Goal: Task Accomplishment & Management: Manage account settings

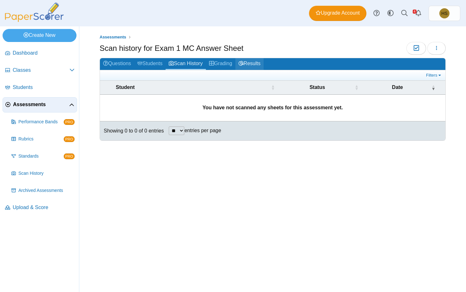
click at [250, 61] on link "Results" at bounding box center [249, 64] width 28 height 12
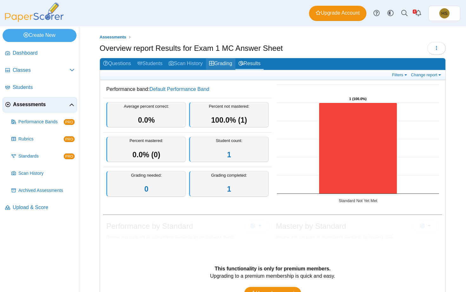
click at [228, 63] on link "Grading" at bounding box center [221, 64] width 30 height 12
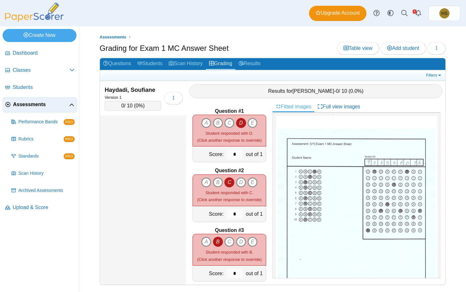
click at [298, 107] on link "Fitted images" at bounding box center [294, 106] width 42 height 11
click at [174, 97] on icon "button" at bounding box center [173, 97] width 5 height 5
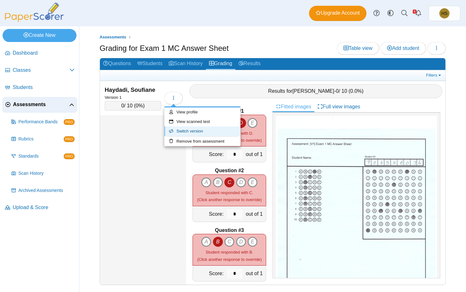
click at [176, 133] on icon at bounding box center [172, 131] width 7 height 4
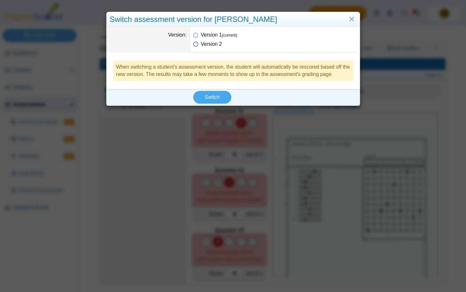
click at [209, 43] on span "Version 2" at bounding box center [211, 43] width 21 height 5
click at [213, 99] on span "Switch" at bounding box center [212, 96] width 15 height 5
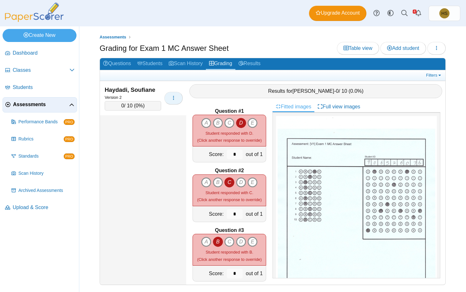
click at [174, 96] on use "button" at bounding box center [173, 97] width 1 height 4
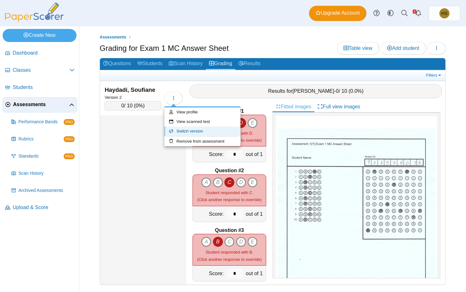
click at [188, 131] on link "Switch version" at bounding box center [202, 131] width 76 height 10
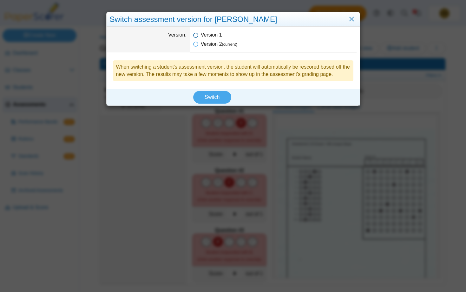
click at [213, 32] on span "Version 1" at bounding box center [211, 34] width 21 height 5
click at [207, 101] on button "Switch" at bounding box center [212, 97] width 38 height 13
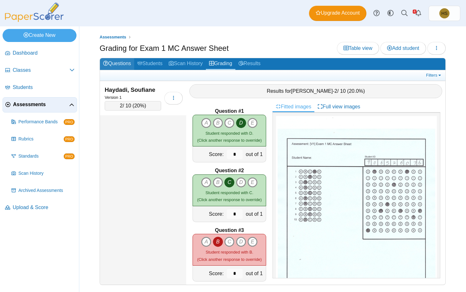
click at [115, 63] on link "Questions" at bounding box center [117, 64] width 34 height 12
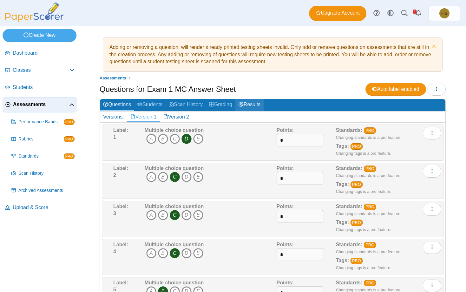
click at [253, 103] on link "Results" at bounding box center [249, 105] width 28 height 12
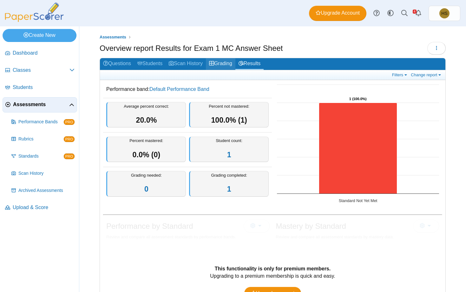
click at [214, 63] on use at bounding box center [211, 63] width 5 height 4
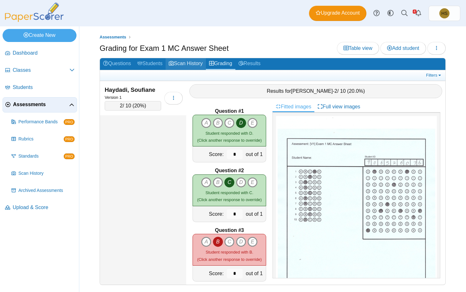
click at [199, 64] on link "Scan History" at bounding box center [186, 64] width 40 height 12
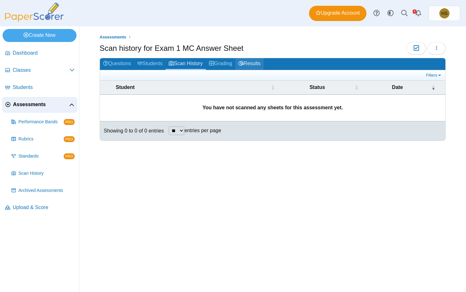
click at [249, 67] on link "Results" at bounding box center [249, 64] width 28 height 12
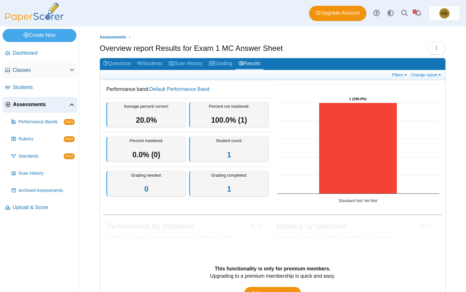
click at [70, 70] on icon at bounding box center [71, 69] width 5 height 5
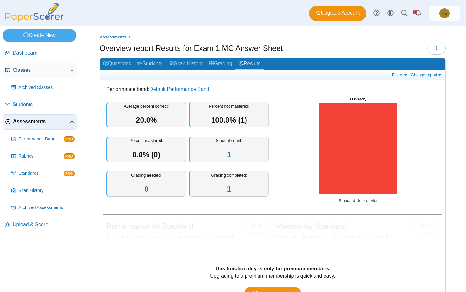
click at [20, 71] on span "Classes" at bounding box center [41, 70] width 57 height 7
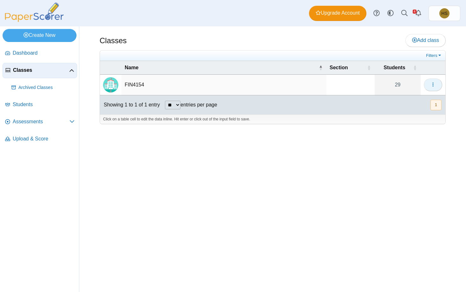
click at [437, 86] on button "button" at bounding box center [433, 84] width 18 height 13
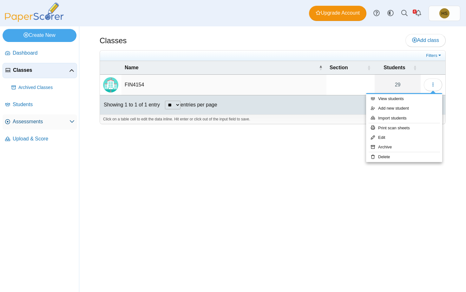
click at [35, 123] on span "Assessments" at bounding box center [41, 121] width 57 height 7
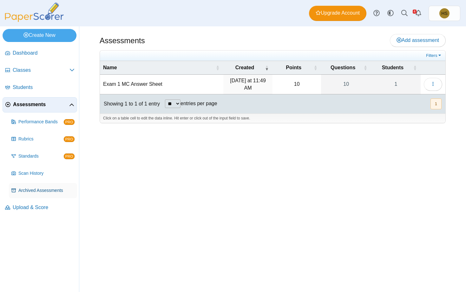
click at [47, 189] on span "Archived Assessments" at bounding box center [46, 190] width 56 height 6
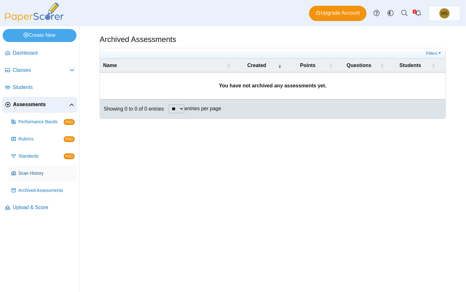
click at [31, 170] on span "Scan History" at bounding box center [46, 173] width 56 height 6
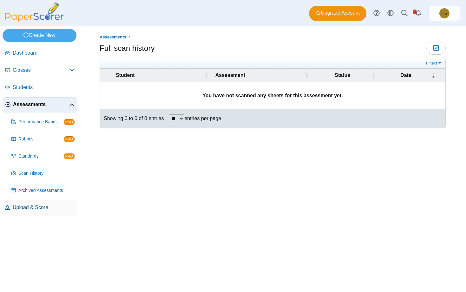
click at [26, 208] on span "Upload & Score" at bounding box center [44, 207] width 62 height 7
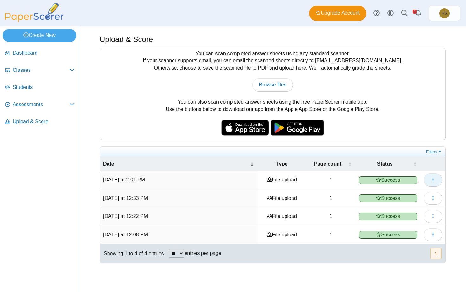
click at [435, 180] on icon "button" at bounding box center [432, 179] width 5 height 5
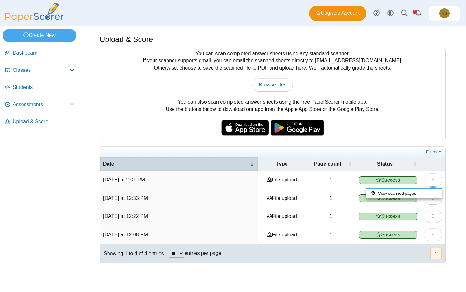
click at [198, 163] on div "Date" at bounding box center [175, 163] width 145 height 7
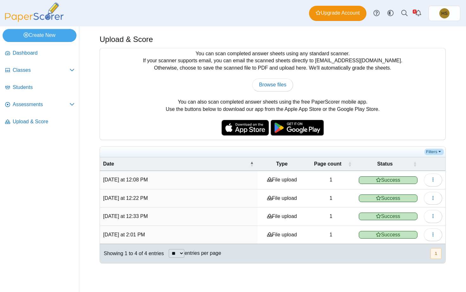
click at [438, 151] on link "Filters" at bounding box center [433, 151] width 19 height 6
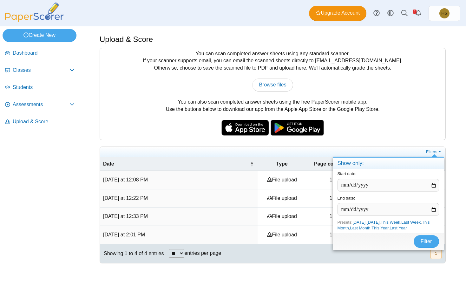
click at [359, 276] on div "Upload & Score You can scan completed answer sheets using any standard scanner.…" at bounding box center [272, 158] width 387 height 265
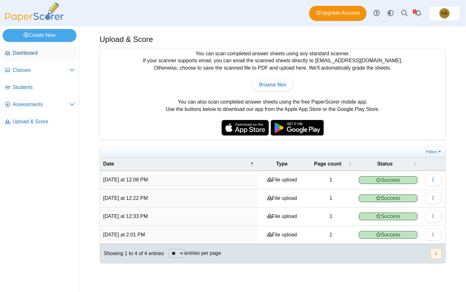
click at [20, 53] on span "Dashboard" at bounding box center [44, 52] width 62 height 7
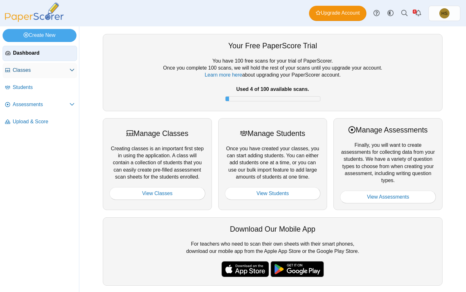
click at [45, 65] on link "Classes" at bounding box center [40, 70] width 75 height 15
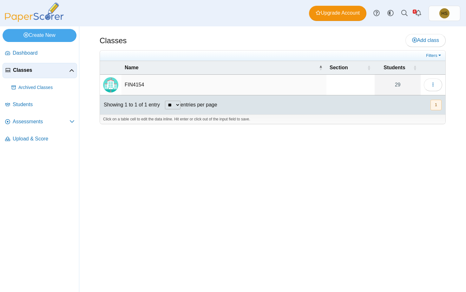
click at [137, 81] on td "FIN4154" at bounding box center [224, 85] width 205 height 21
click at [434, 130] on div at bounding box center [273, 127] width 346 height 6
click at [435, 87] on span "button" at bounding box center [432, 84] width 5 height 5
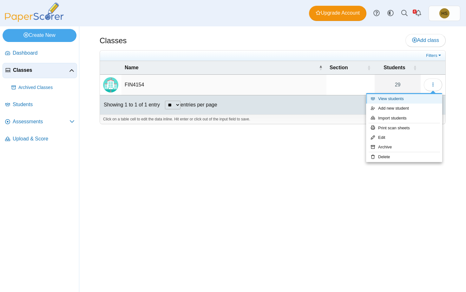
click at [398, 98] on link "View students" at bounding box center [404, 99] width 76 height 10
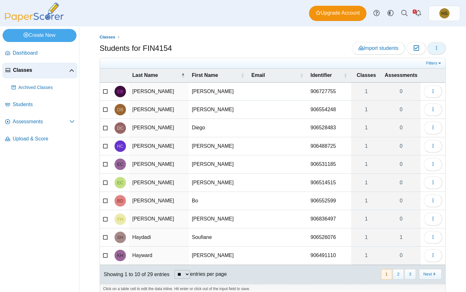
click at [437, 49] on use "button" at bounding box center [436, 48] width 1 height 4
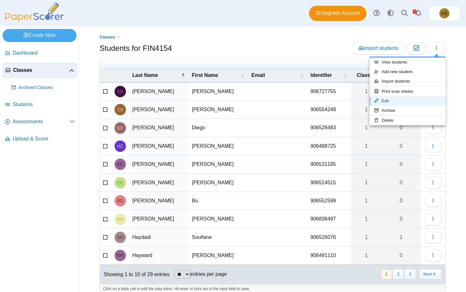
click at [395, 98] on link "Edit" at bounding box center [408, 101] width 76 height 10
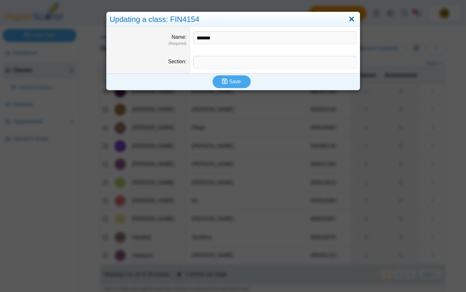
click at [354, 22] on link "Close" at bounding box center [352, 19] width 10 height 11
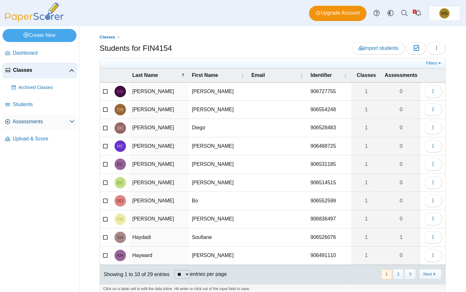
click at [21, 119] on span "Assessments" at bounding box center [41, 121] width 57 height 7
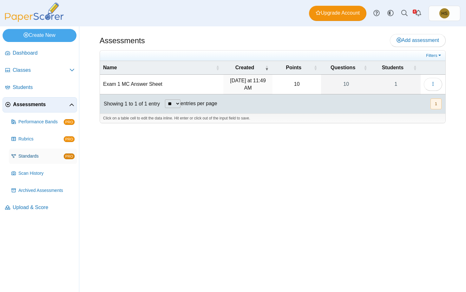
click at [39, 155] on span "Standards" at bounding box center [40, 156] width 45 height 6
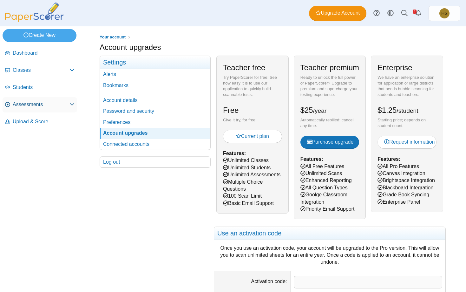
click at [31, 104] on span "Assessments" at bounding box center [41, 104] width 57 height 7
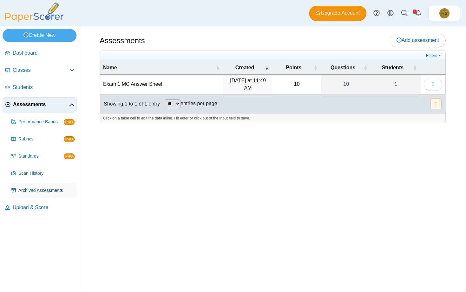
click at [34, 188] on span "Archived Assessments" at bounding box center [46, 190] width 56 height 6
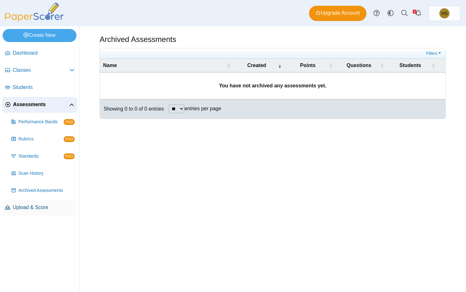
click at [36, 207] on span "Upload & Score" at bounding box center [44, 207] width 62 height 7
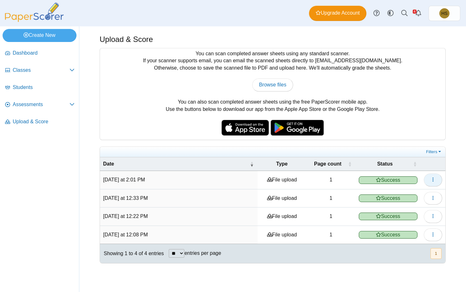
click at [430, 179] on button "button" at bounding box center [433, 179] width 18 height 13
click at [433, 202] on button "button" at bounding box center [433, 198] width 18 height 13
click at [376, 16] on link at bounding box center [377, 13] width 14 height 14
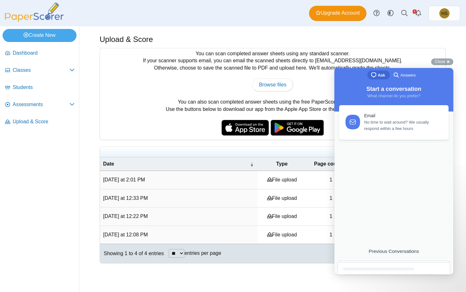
click at [407, 76] on span "Answers" at bounding box center [407, 75] width 15 height 6
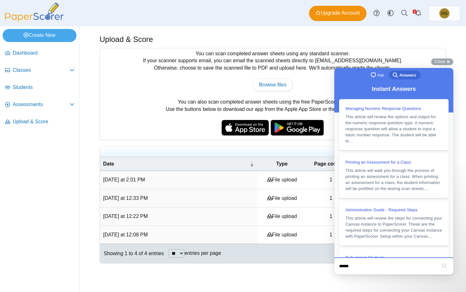
type input "******"
click at [446, 266] on button "search" at bounding box center [444, 265] width 10 height 10
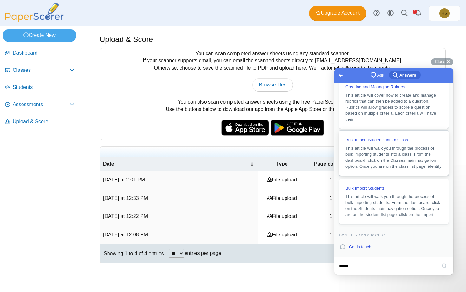
scroll to position [57, 0]
click at [300, 257] on div "Showing 1 to 4 of 4 entries ** ** ** *** entries per page « Prev 1 Next »" at bounding box center [272, 253] width 345 height 19
click at [338, 73] on span "Go back" at bounding box center [341, 75] width 8 height 8
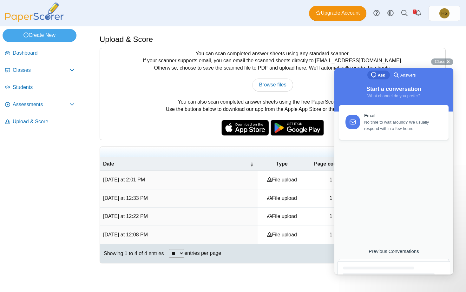
click at [383, 266] on div at bounding box center [394, 286] width 113 height 51
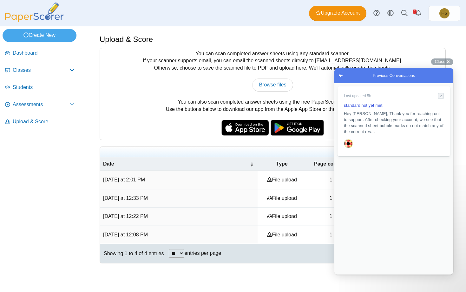
click at [369, 259] on div "Last updated 5h 2 standard not yet met Hey Hainan, Thank you for reaching out t…" at bounding box center [393, 178] width 119 height 191
click at [428, 110] on span "Hey Hainan, Thank you for reaching out to support. After checking your account,…" at bounding box center [394, 122] width 100 height 24
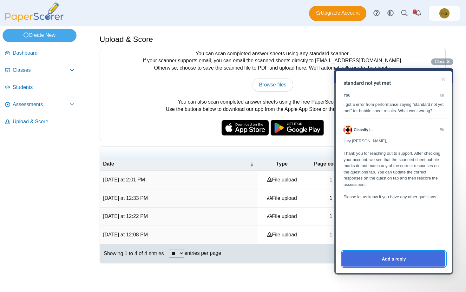
click at [364, 257] on button "Add a reply" at bounding box center [393, 258] width 103 height 15
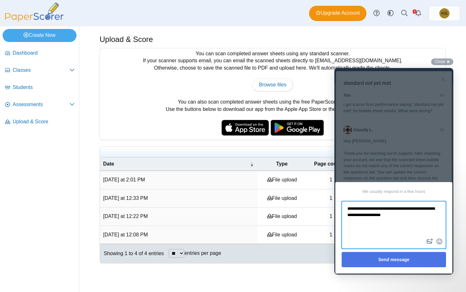
type textarea "**********"
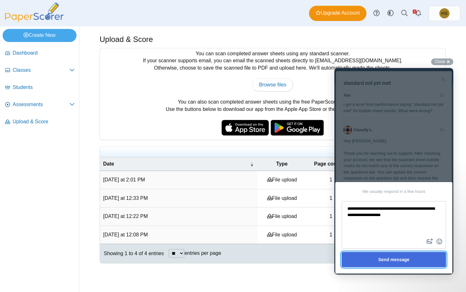
click at [391, 258] on button "Send message" at bounding box center [394, 259] width 104 height 15
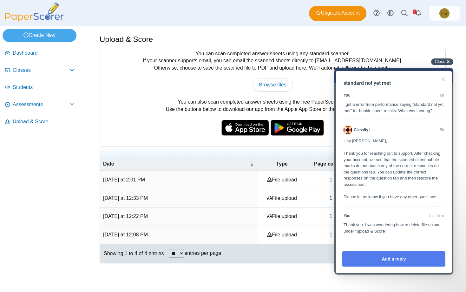
click at [436, 61] on span "Close" at bounding box center [440, 61] width 10 height 5
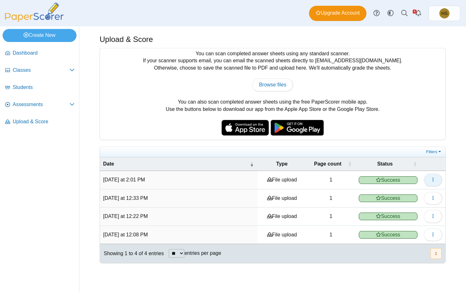
click at [436, 179] on button "button" at bounding box center [433, 179] width 18 height 13
click at [45, 81] on link "Students" at bounding box center [40, 87] width 75 height 15
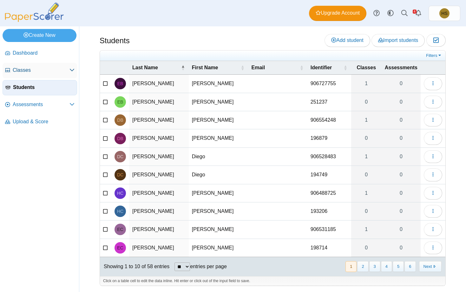
click at [27, 71] on span "Classes" at bounding box center [41, 70] width 57 height 7
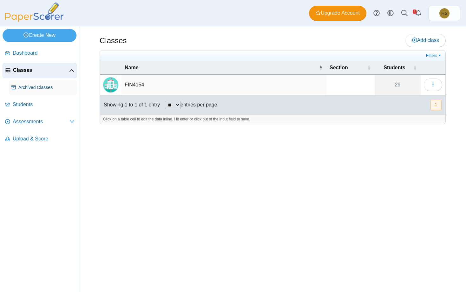
click at [30, 88] on span "Archived Classes" at bounding box center [46, 87] width 56 height 6
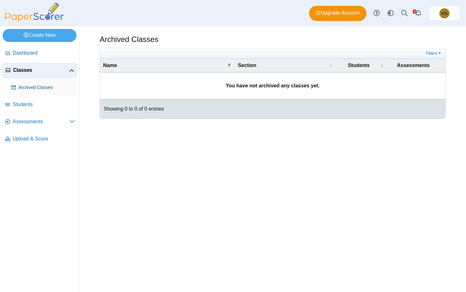
click at [30, 89] on span "Archived Classes" at bounding box center [46, 87] width 56 height 6
click at [34, 104] on span "Students" at bounding box center [44, 104] width 62 height 7
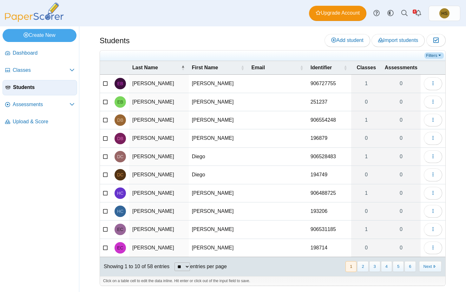
click at [438, 56] on link "Filters" at bounding box center [433, 55] width 19 height 6
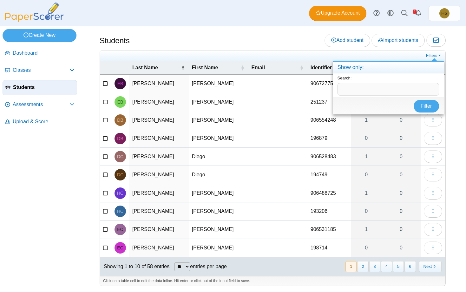
click at [459, 55] on div "Students Add student Import students Moderation 0" at bounding box center [272, 158] width 387 height 265
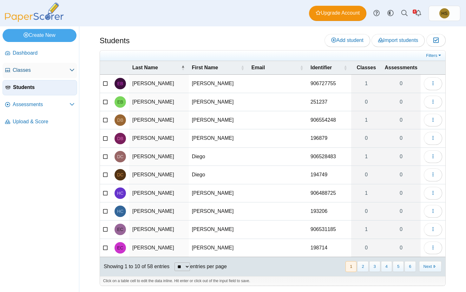
click at [72, 70] on icon at bounding box center [71, 69] width 5 height 5
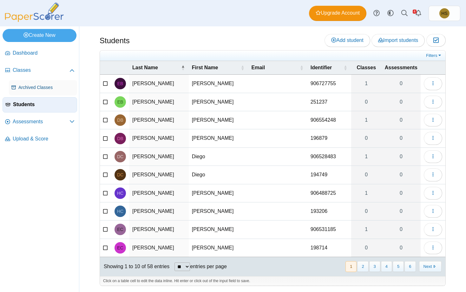
click at [37, 87] on span "Archived Classes" at bounding box center [46, 87] width 56 height 6
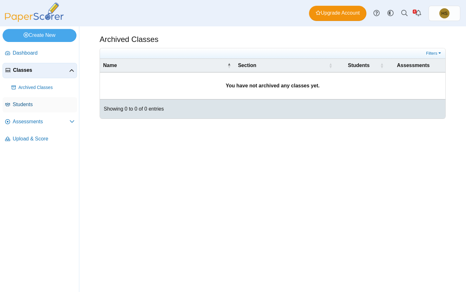
click at [26, 104] on span "Students" at bounding box center [44, 104] width 62 height 7
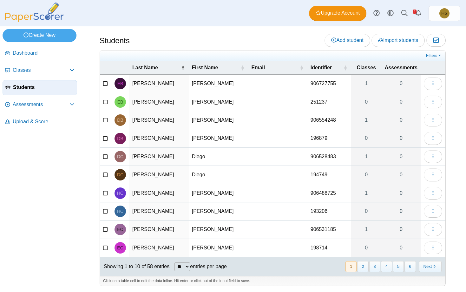
click at [26, 104] on span "Assessments" at bounding box center [41, 104] width 57 height 7
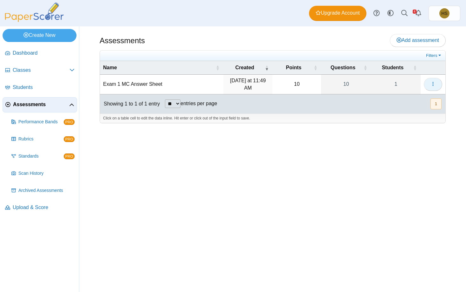
click at [431, 82] on icon "button" at bounding box center [432, 83] width 5 height 5
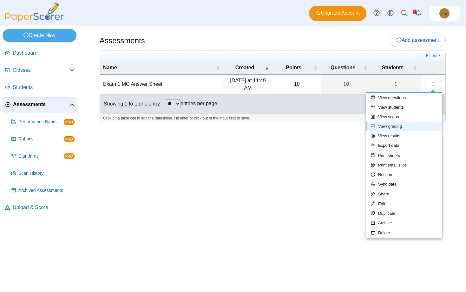
click at [380, 126] on link "View grading" at bounding box center [404, 127] width 76 height 10
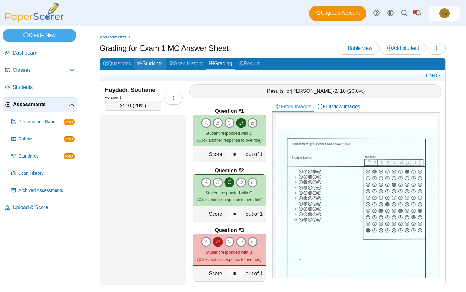
click at [140, 61] on icon at bounding box center [139, 63] width 5 height 5
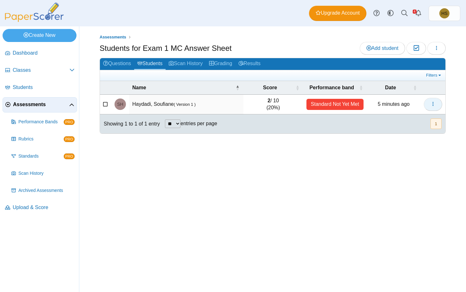
click at [432, 105] on icon "button" at bounding box center [432, 103] width 5 height 5
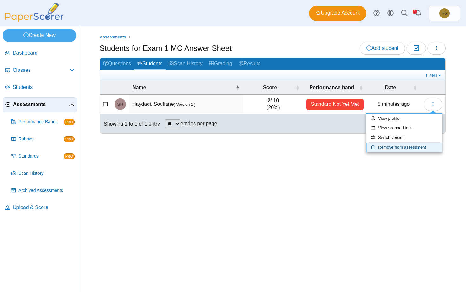
click at [399, 148] on link "Remove from assessment" at bounding box center [404, 147] width 76 height 10
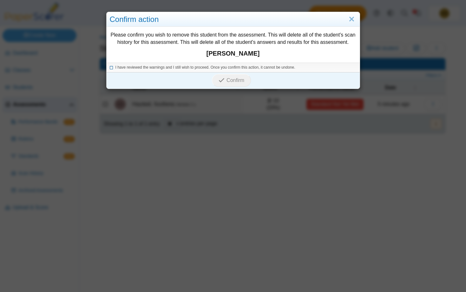
click at [136, 67] on span "I have reviewed the warnings and I still wish to proceed. Once you confirm this…" at bounding box center [205, 67] width 180 height 4
click at [225, 81] on icon "submit" at bounding box center [223, 80] width 8 height 7
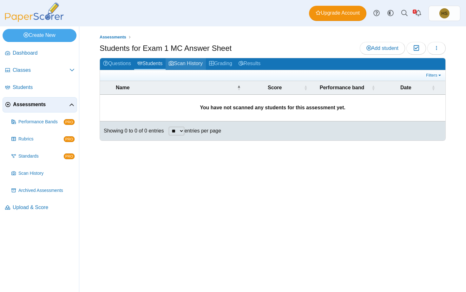
click at [190, 65] on link "Scan History" at bounding box center [186, 64] width 40 height 12
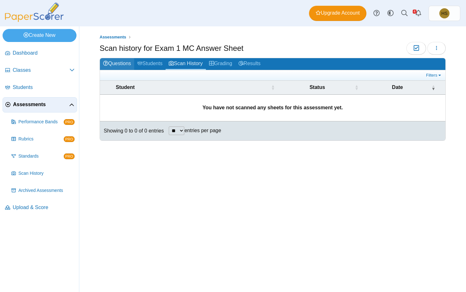
click at [119, 62] on link "Questions" at bounding box center [117, 64] width 34 height 12
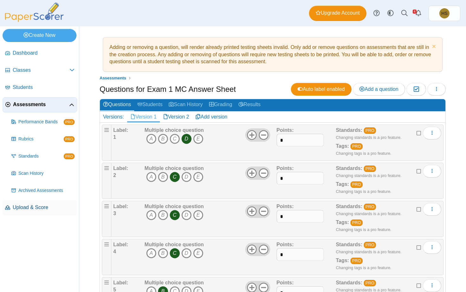
click at [34, 210] on span "Upload & Score" at bounding box center [44, 207] width 62 height 7
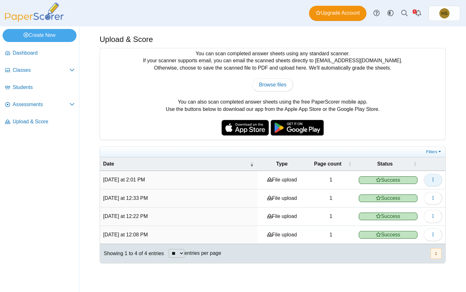
click at [430, 179] on button "button" at bounding box center [433, 179] width 18 height 13
click at [401, 195] on link "View scanned pages" at bounding box center [404, 193] width 76 height 10
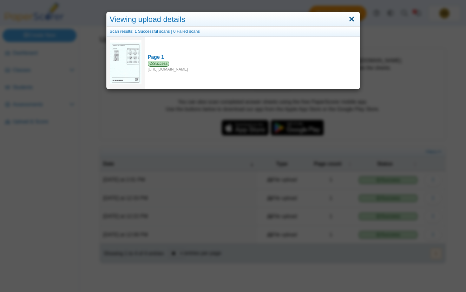
click at [351, 19] on link "Close" at bounding box center [352, 19] width 10 height 11
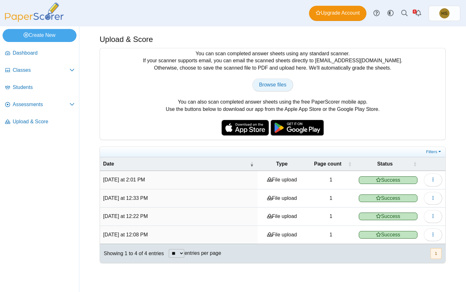
click at [275, 85] on span "Browse files" at bounding box center [272, 84] width 27 height 5
type input "**********"
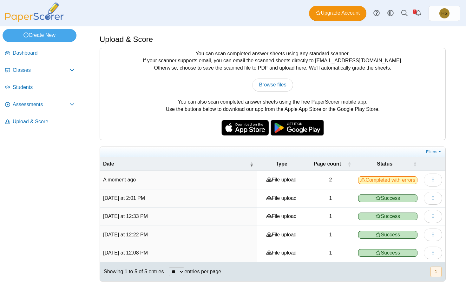
click at [387, 180] on span "Completed with errors" at bounding box center [387, 180] width 59 height 8
click at [436, 178] on button "button" at bounding box center [433, 179] width 18 height 13
click at [398, 195] on link "View scanned pages" at bounding box center [404, 194] width 76 height 10
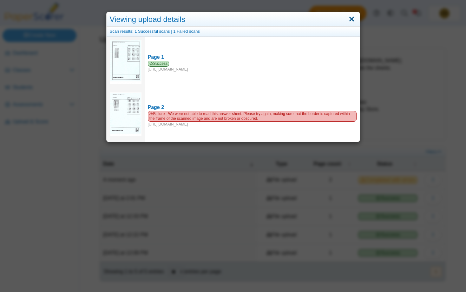
click at [350, 21] on link "Close" at bounding box center [352, 19] width 10 height 11
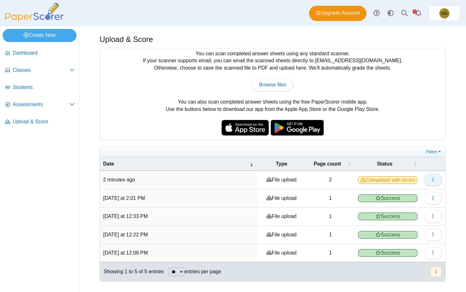
click at [433, 181] on icon "button" at bounding box center [432, 179] width 5 height 5
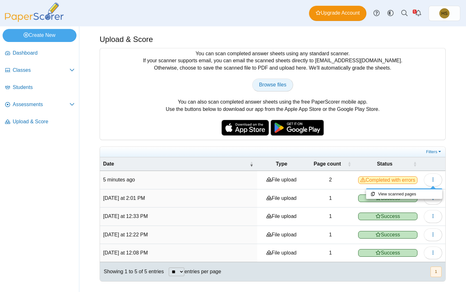
click at [266, 83] on span "Browse files" at bounding box center [272, 84] width 27 height 5
type input "**********"
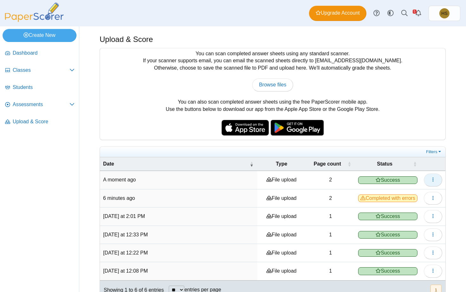
click at [437, 181] on button "button" at bounding box center [433, 179] width 18 height 13
click at [44, 105] on span "Assessments" at bounding box center [41, 104] width 57 height 7
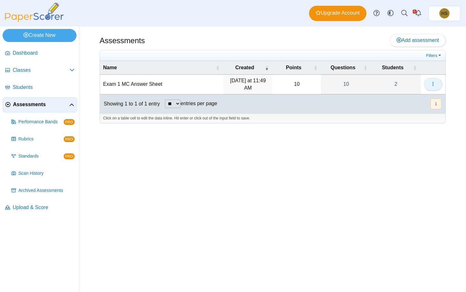
click at [431, 83] on icon "button" at bounding box center [432, 83] width 5 height 5
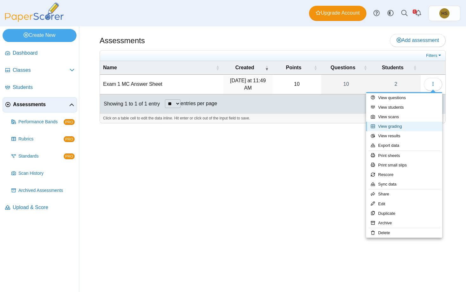
click at [390, 126] on link "View grading" at bounding box center [404, 127] width 76 height 10
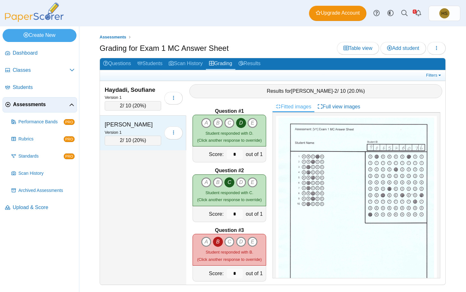
click at [137, 128] on div "[PERSON_NAME]" at bounding box center [133, 124] width 56 height 8
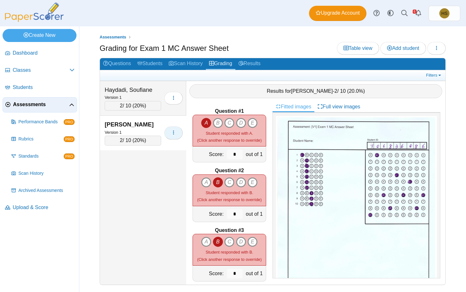
click at [176, 131] on icon "button" at bounding box center [173, 132] width 5 height 5
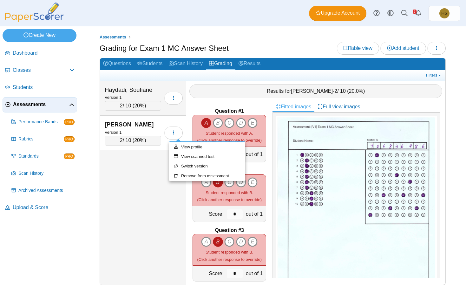
click at [141, 157] on div "Haydadi, Soufiane Version 1 2 / 10 ( 20% ) Loading… 2 20%" at bounding box center [143, 182] width 86 height 203
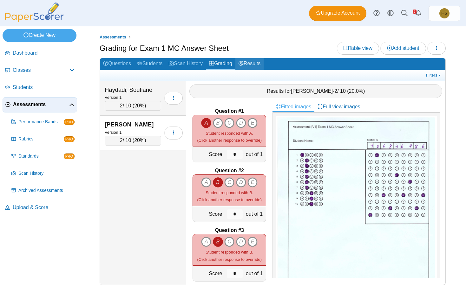
click at [253, 64] on link "Results" at bounding box center [249, 64] width 28 height 12
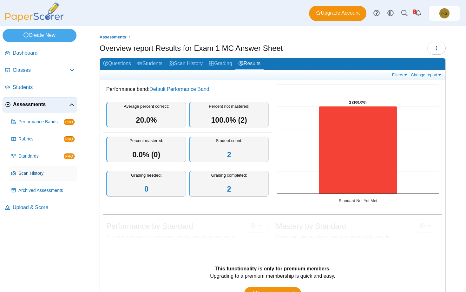
click at [34, 171] on span "Scan History" at bounding box center [46, 173] width 56 height 6
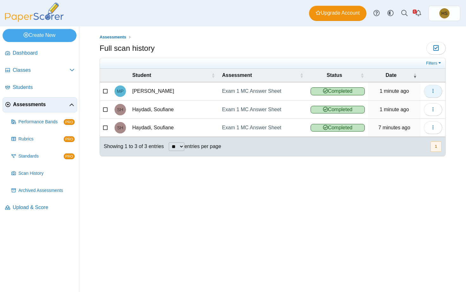
click at [433, 90] on icon "button" at bounding box center [432, 90] width 5 height 5
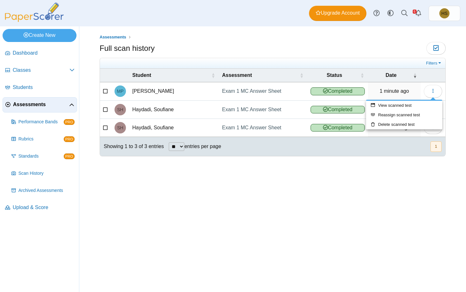
click at [397, 175] on div "Assessments Full scan history Moderation 0" at bounding box center [272, 158] width 387 height 265
click at [104, 126] on icon at bounding box center [105, 127] width 5 height 4
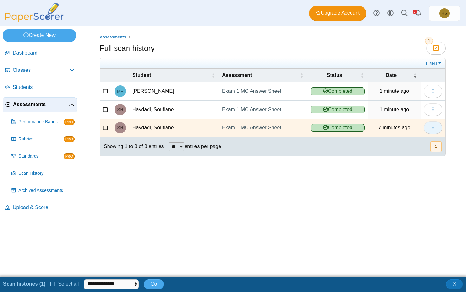
click at [433, 129] on use "button" at bounding box center [432, 127] width 1 height 4
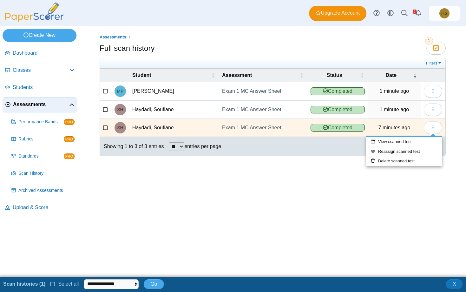
click at [298, 160] on div "Filters Show only: Loading… Student Assessment Status Date MP Pfrommer, Maximil…" at bounding box center [273, 110] width 346 height 105
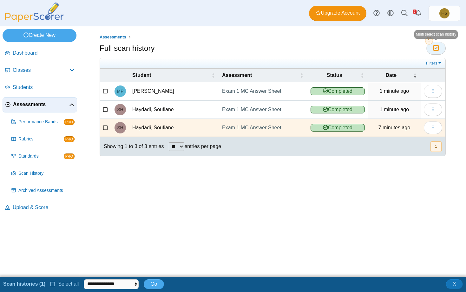
click at [435, 48] on icon "button" at bounding box center [436, 47] width 6 height 5
click at [439, 62] on link "Filters" at bounding box center [433, 63] width 19 height 6
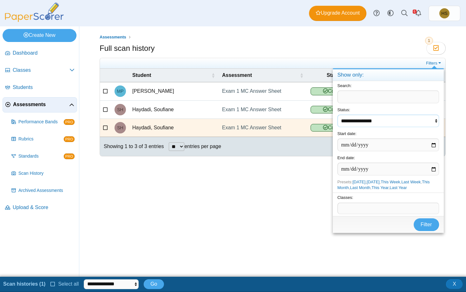
click at [338, 115] on select "**********" at bounding box center [389, 121] width 102 height 12
select select "********"
click option "*********" at bounding box center [0, 0] width 0 height 0
click at [252, 224] on div "Assessments Full scan history Moderation 1" at bounding box center [272, 151] width 387 height 250
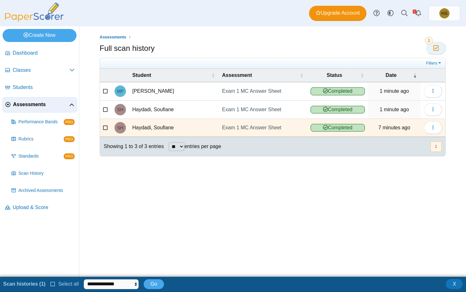
click at [437, 48] on icon "button" at bounding box center [436, 47] width 6 height 5
click at [106, 91] on icon at bounding box center [105, 90] width 5 height 4
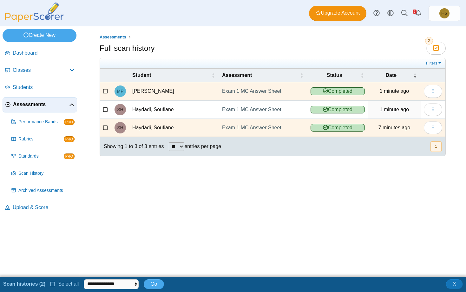
click at [105, 110] on icon at bounding box center [105, 108] width 5 height 4
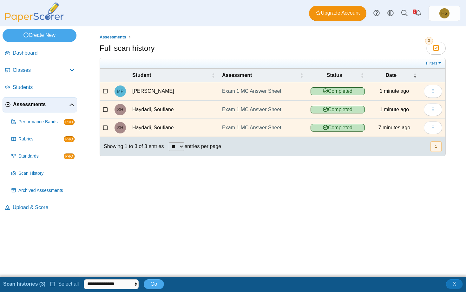
click at [105, 110] on icon at bounding box center [105, 108] width 5 height 4
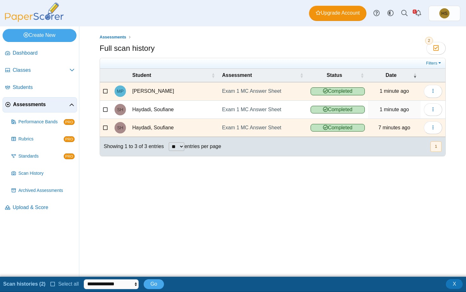
click at [104, 127] on icon at bounding box center [105, 127] width 5 height 4
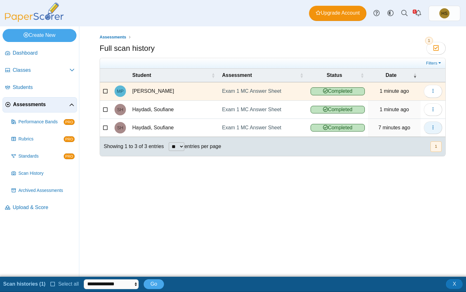
click at [437, 125] on button "button" at bounding box center [433, 127] width 18 height 13
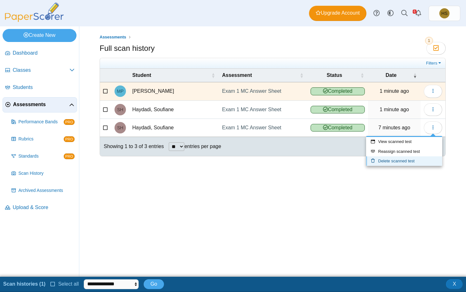
click at [385, 160] on link "Delete scanned test" at bounding box center [404, 161] width 76 height 10
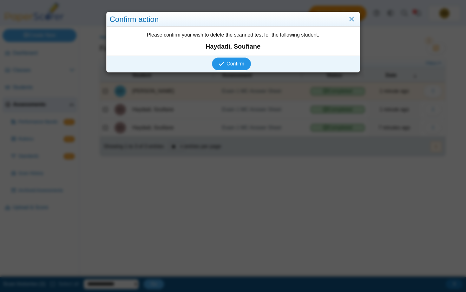
click at [238, 64] on span "Confirm" at bounding box center [236, 63] width 18 height 5
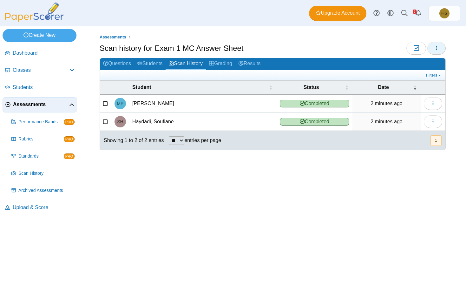
click at [441, 48] on button "button" at bounding box center [436, 48] width 18 height 13
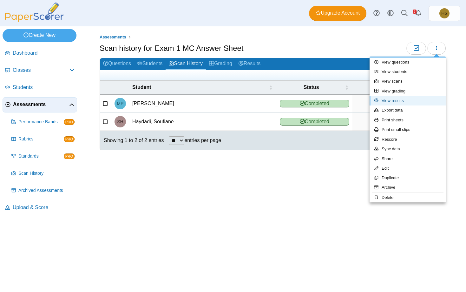
click at [389, 100] on link "View results" at bounding box center [408, 101] width 76 height 10
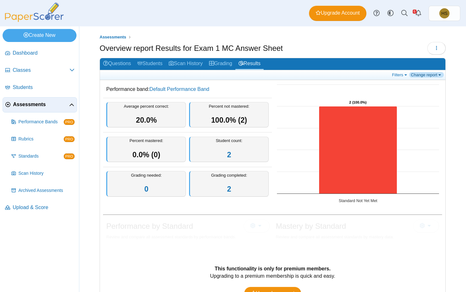
click at [442, 75] on link "Change report" at bounding box center [426, 74] width 35 height 5
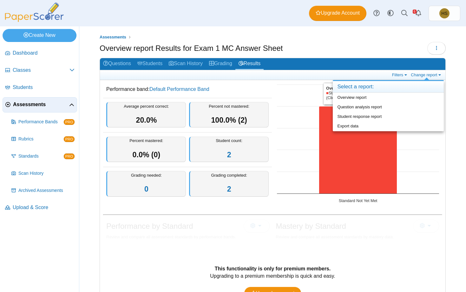
click at [323, 45] on div "Overview report Results for Exam 1 MC Answer Sheet Loading…" at bounding box center [273, 49] width 346 height 14
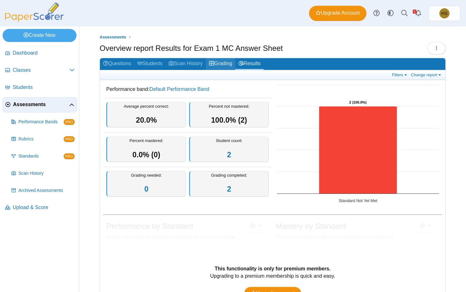
click at [221, 67] on link "Grading" at bounding box center [221, 64] width 30 height 12
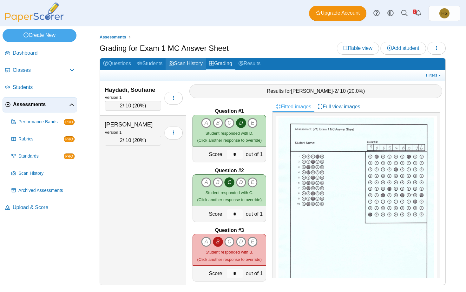
click at [185, 66] on link "Scan History" at bounding box center [186, 64] width 40 height 12
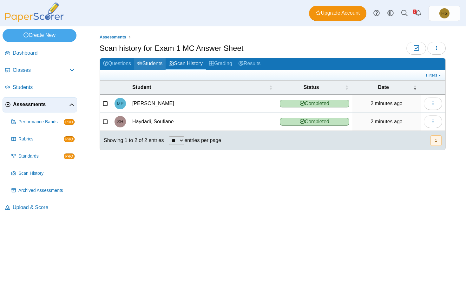
click at [150, 62] on link "Students" at bounding box center [149, 64] width 31 height 12
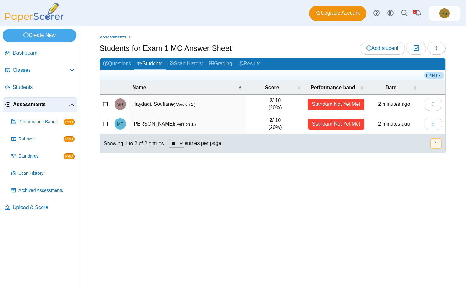
click at [435, 75] on link "Filters" at bounding box center [433, 75] width 19 height 6
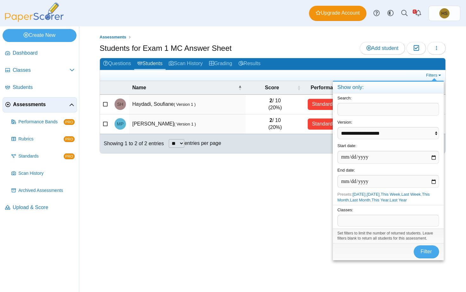
click at [241, 222] on div "Assessments Students for Exam 1 MC Answer Sheet Add student Moderation 0 Loadin…" at bounding box center [272, 158] width 387 height 265
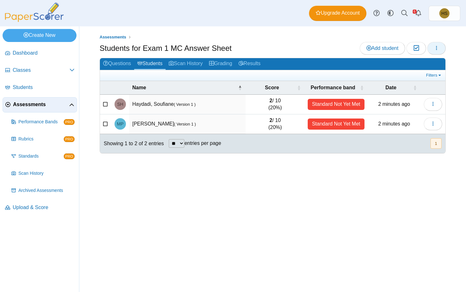
click at [441, 47] on button "button" at bounding box center [436, 48] width 18 height 13
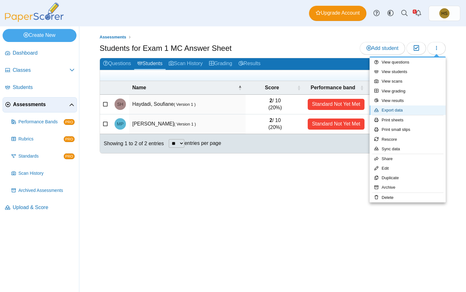
click at [390, 108] on link "Export data" at bounding box center [408, 110] width 76 height 10
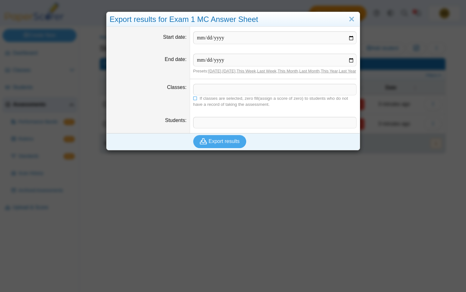
click at [215, 95] on span at bounding box center [275, 89] width 163 height 11
click at [202, 126] on span at bounding box center [275, 122] width 163 height 11
click at [224, 144] on span "Export results" at bounding box center [224, 140] width 31 height 5
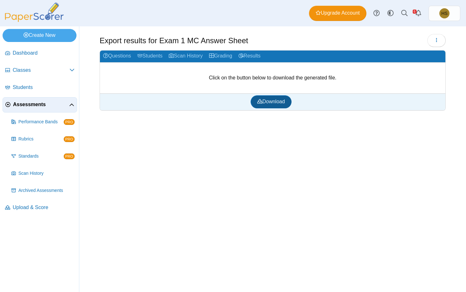
click at [266, 103] on span "Download" at bounding box center [271, 101] width 28 height 5
click at [46, 37] on link "Create New" at bounding box center [40, 35] width 74 height 13
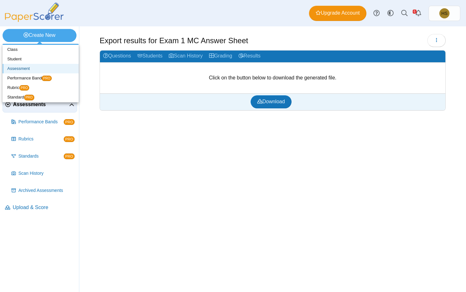
click at [10, 66] on link "Assessment" at bounding box center [41, 69] width 76 height 10
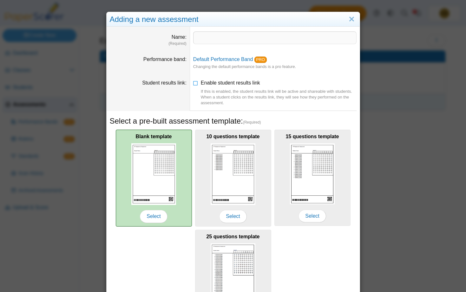
click at [151, 197] on img at bounding box center [153, 173] width 45 height 61
click at [157, 212] on span "Select" at bounding box center [153, 216] width 27 height 13
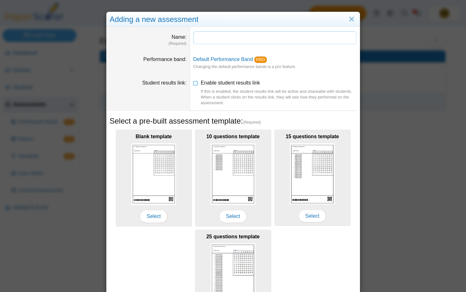
click at [228, 40] on input "Name" at bounding box center [274, 37] width 163 height 13
type input "*"
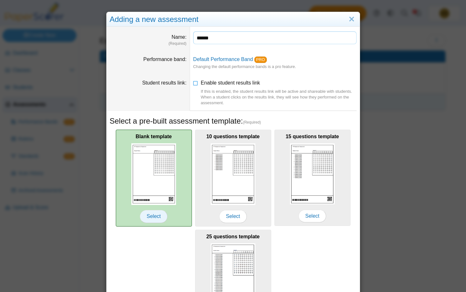
type input "******"
click at [146, 215] on span "Select" at bounding box center [153, 216] width 27 height 13
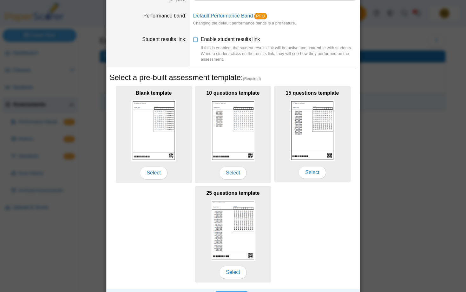
scroll to position [59, 0]
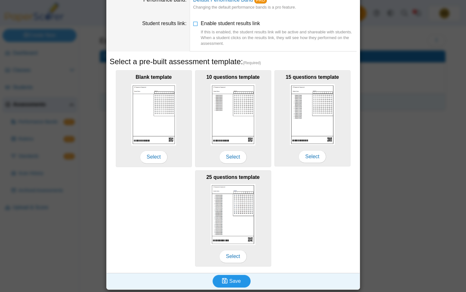
click at [234, 283] on button "Save" at bounding box center [232, 280] width 38 height 13
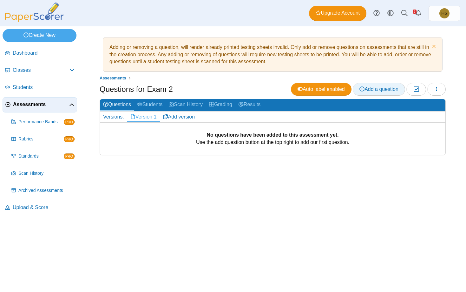
click at [375, 88] on span "Add a question" at bounding box center [378, 88] width 39 height 5
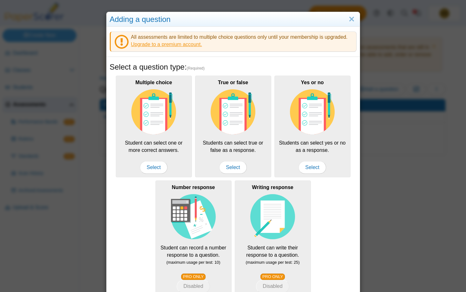
click at [146, 46] on link "Upgrade to a premium account." at bounding box center [166, 44] width 71 height 5
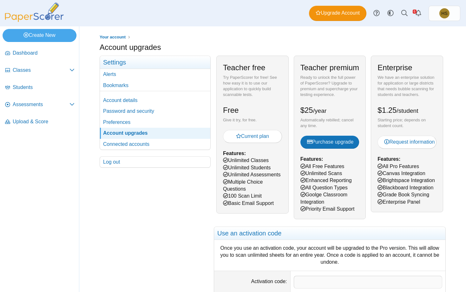
drag, startPoint x: 328, startPoint y: 203, endPoint x: 307, endPoint y: 193, distance: 22.8
click at [307, 193] on div "Teacher premium Ready to unlock the full power of PaperScorer? Upgrade to premi…" at bounding box center [330, 137] width 72 height 163
click at [355, 162] on div "Teacher premium Ready to unlock the full power of PaperScorer? Upgrade to premi…" at bounding box center [330, 137] width 72 height 163
click at [342, 140] on span "Purchase upgrade" at bounding box center [330, 141] width 47 height 5
click at [40, 16] on img at bounding box center [34, 12] width 63 height 19
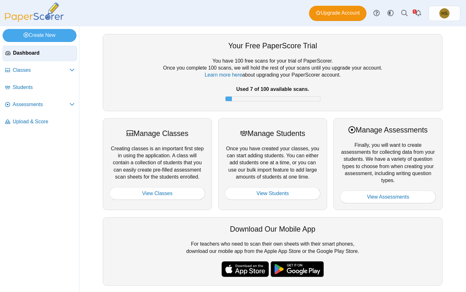
click at [450, 93] on div "Your Free PaperScore Trial You have 100 free scans for your trial of PaperScore…" at bounding box center [272, 158] width 387 height 265
click at [324, 12] on span "Upgrade Account" at bounding box center [338, 13] width 44 height 7
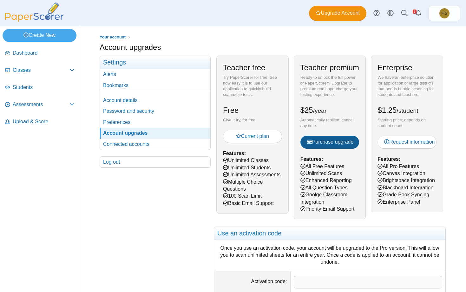
click at [316, 139] on span "Purchase upgrade" at bounding box center [330, 141] width 47 height 5
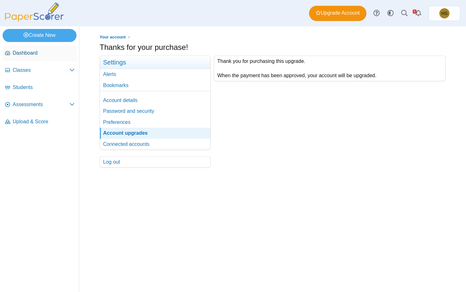
click at [20, 49] on span "Dashboard" at bounding box center [44, 52] width 62 height 7
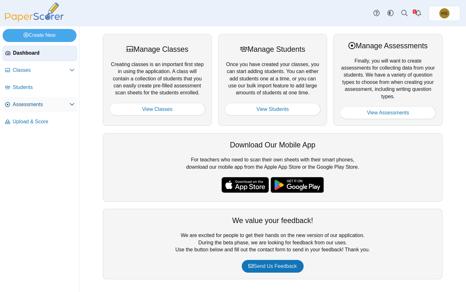
click at [64, 108] on link "Assessments" at bounding box center [40, 104] width 75 height 15
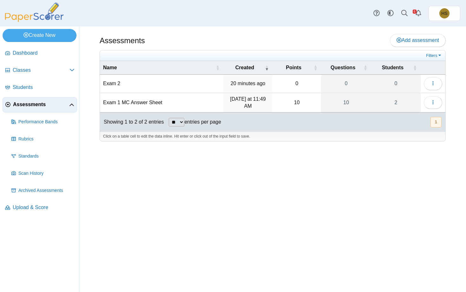
click at [115, 85] on td "Exam 2" at bounding box center [161, 84] width 123 height 18
click at [432, 79] on button "button" at bounding box center [433, 83] width 18 height 13
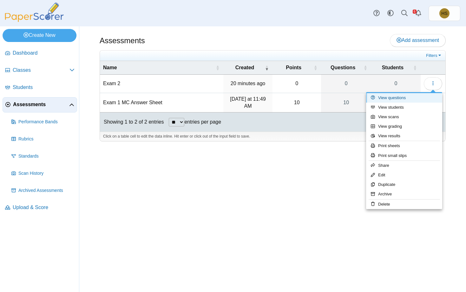
click at [395, 98] on link "View questions" at bounding box center [404, 98] width 76 height 10
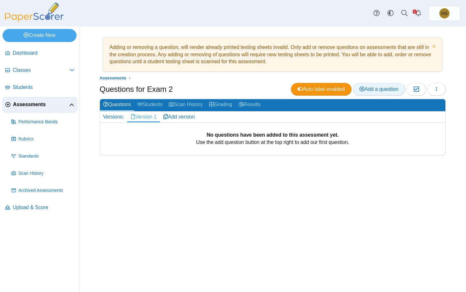
click at [384, 89] on span "Add a question" at bounding box center [378, 88] width 39 height 5
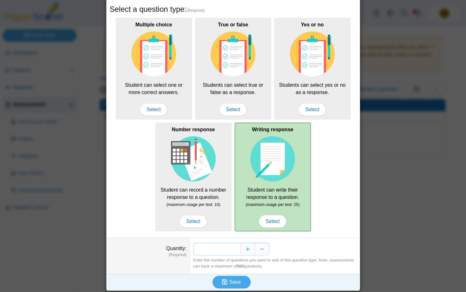
scroll to position [29, 0]
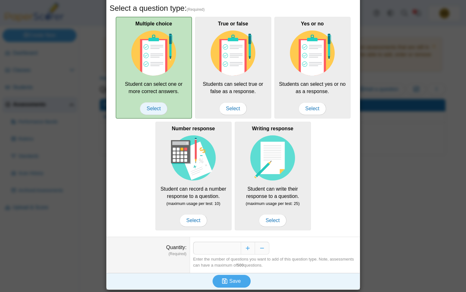
click at [147, 108] on span "Select" at bounding box center [153, 108] width 27 height 13
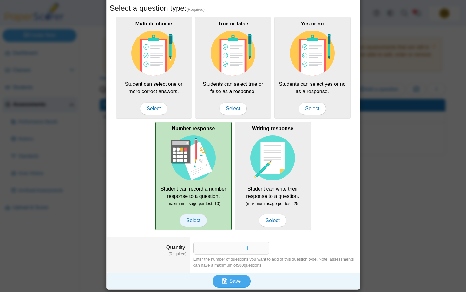
click at [195, 217] on span "Select" at bounding box center [193, 220] width 27 height 13
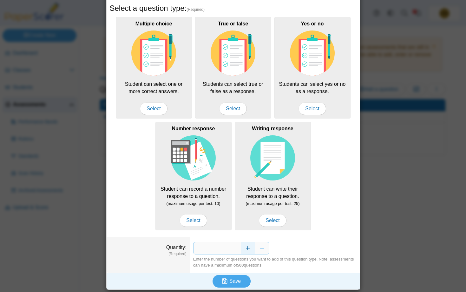
click at [246, 248] on button "Increase" at bounding box center [248, 247] width 14 height 13
click at [228, 282] on icon "submit" at bounding box center [225, 280] width 7 height 7
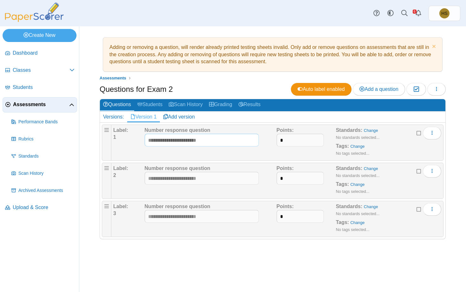
click at [176, 141] on input "text" at bounding box center [202, 140] width 114 height 13
click at [387, 91] on span "Add a question" at bounding box center [378, 88] width 39 height 5
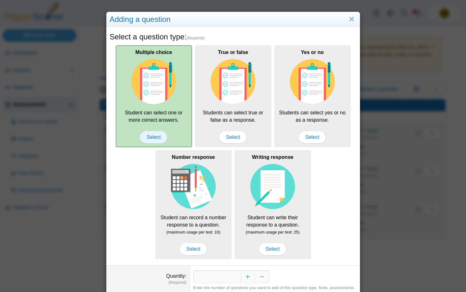
click at [156, 136] on span "Select" at bounding box center [153, 137] width 27 height 13
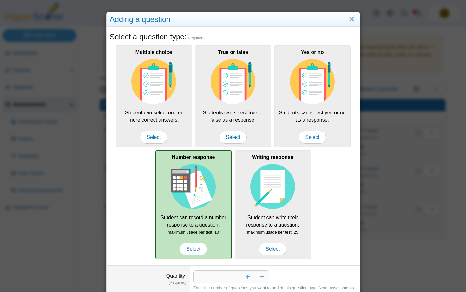
scroll to position [29, 0]
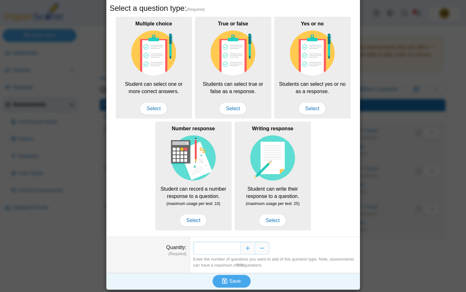
drag, startPoint x: 234, startPoint y: 246, endPoint x: 239, endPoint y: 246, distance: 4.1
click at [239, 246] on input "*" at bounding box center [217, 247] width 48 height 13
type input "*"
click at [231, 281] on span "Save" at bounding box center [234, 280] width 11 height 5
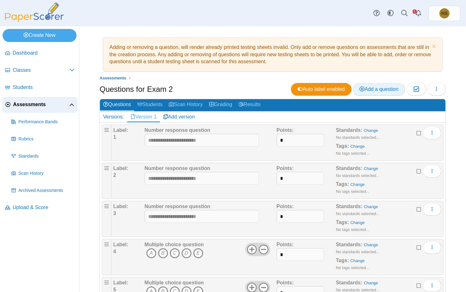
click at [387, 87] on span "Add a question" at bounding box center [378, 88] width 39 height 5
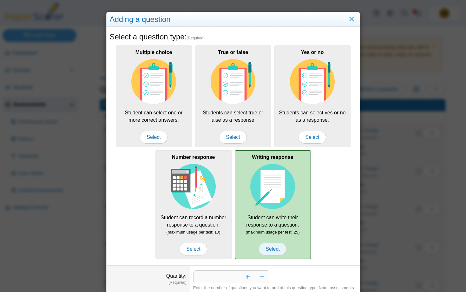
click at [272, 247] on span "Select" at bounding box center [272, 248] width 27 height 13
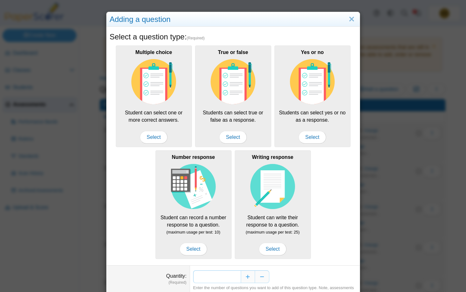
drag, startPoint x: 232, startPoint y: 275, endPoint x: 239, endPoint y: 275, distance: 7.3
click at [239, 275] on input "*" at bounding box center [217, 276] width 48 height 13
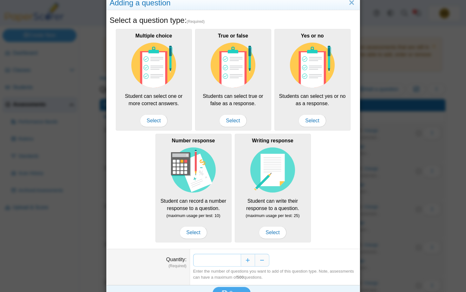
scroll to position [29, 0]
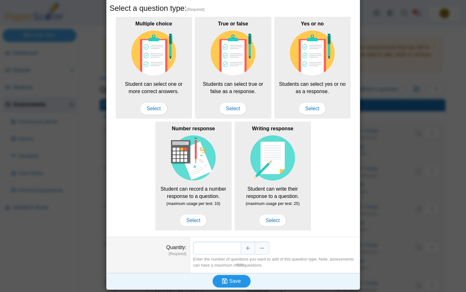
type input "*"
click at [238, 278] on span "Save" at bounding box center [234, 280] width 11 height 5
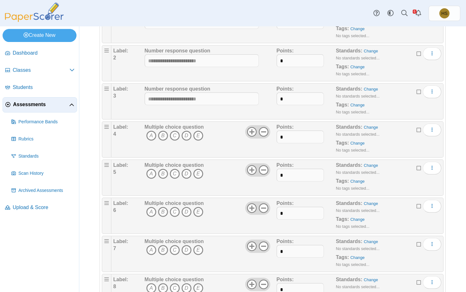
scroll to position [150, 0]
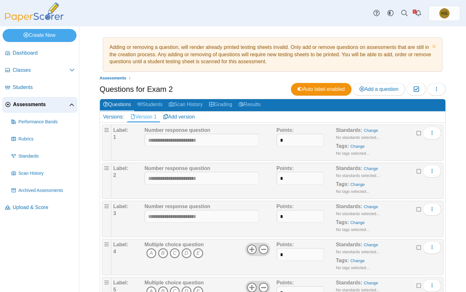
scroll to position [226, 0]
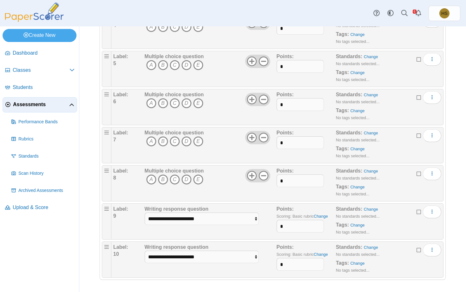
click at [161, 209] on b "Writing response question" at bounding box center [177, 208] width 64 height 5
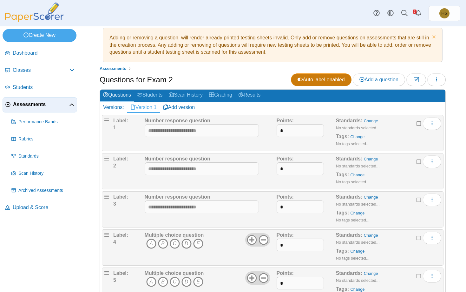
scroll to position [0, 0]
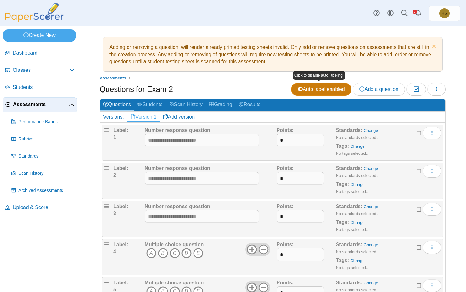
click at [294, 89] on link "Auto label enabled" at bounding box center [321, 89] width 61 height 13
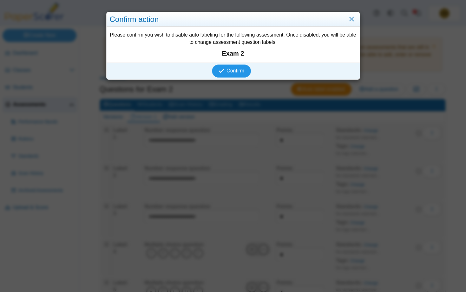
click at [229, 74] on button "Confirm" at bounding box center [231, 70] width 39 height 13
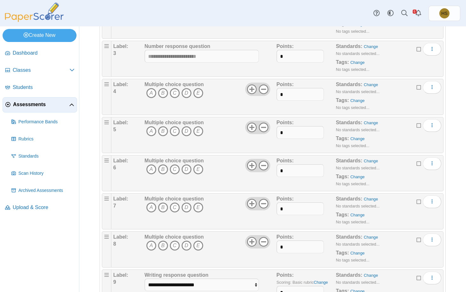
scroll to position [226, 0]
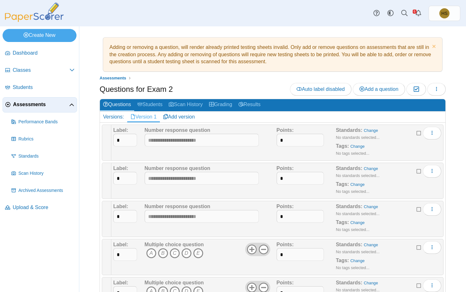
click at [167, 130] on b "Number response question" at bounding box center [178, 129] width 66 height 5
click at [305, 89] on span "Auto label disabled" at bounding box center [321, 88] width 48 height 5
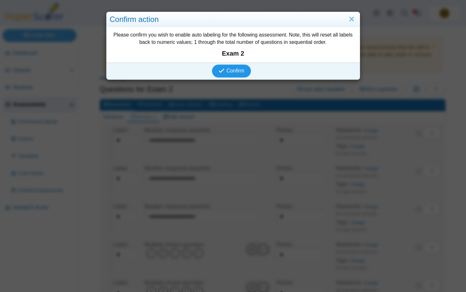
click at [237, 71] on span "Confirm" at bounding box center [236, 70] width 18 height 5
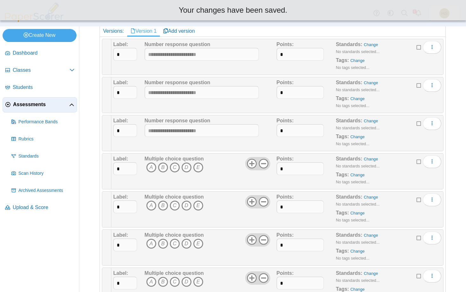
scroll to position [120, 0]
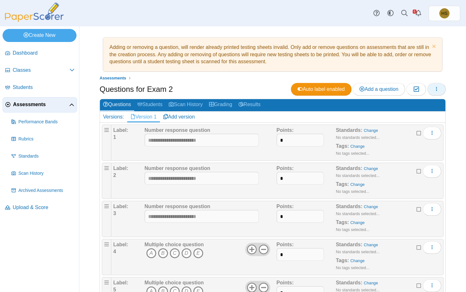
click at [437, 90] on icon "button" at bounding box center [436, 88] width 5 height 5
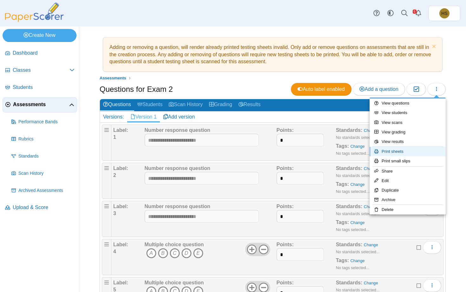
click at [397, 151] on link "Print sheets" at bounding box center [408, 152] width 76 height 10
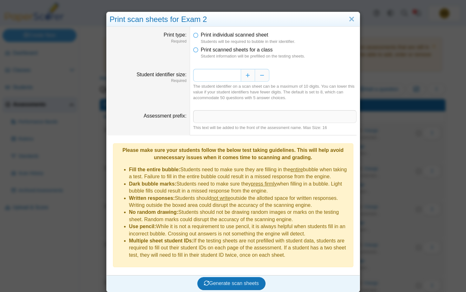
drag, startPoint x: 233, startPoint y: 76, endPoint x: 243, endPoint y: 76, distance: 10.2
click at [241, 76] on input "*" at bounding box center [217, 75] width 48 height 13
type input "*"
click at [240, 280] on span "Generate scan sheets" at bounding box center [231, 282] width 55 height 5
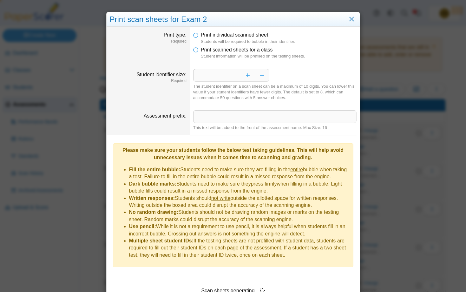
scroll to position [25, 0]
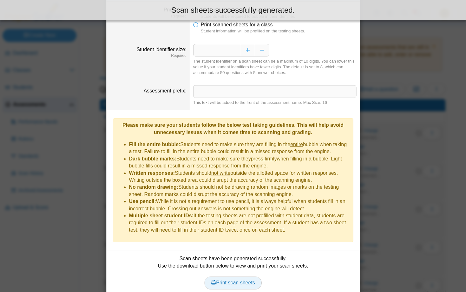
click at [246, 279] on span "Print scan sheets" at bounding box center [233, 281] width 44 height 5
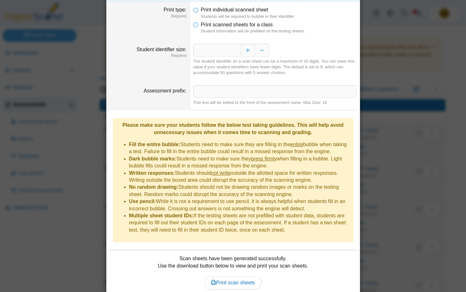
click at [82, 72] on div "**********" at bounding box center [233, 146] width 466 height 292
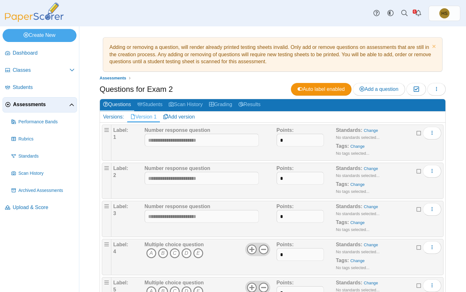
click at [419, 133] on icon at bounding box center [419, 132] width 5 height 4
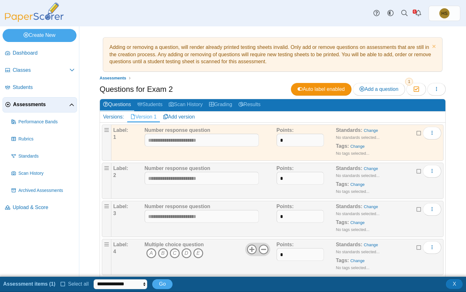
click at [419, 169] on icon at bounding box center [419, 170] width 5 height 4
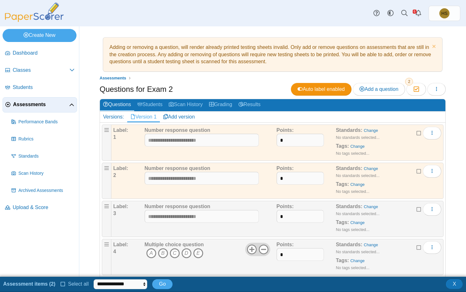
click at [418, 209] on icon at bounding box center [419, 208] width 5 height 4
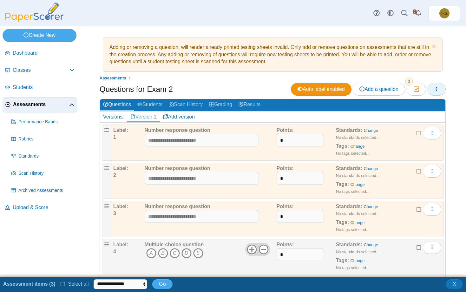
click at [441, 89] on button "button" at bounding box center [436, 89] width 18 height 13
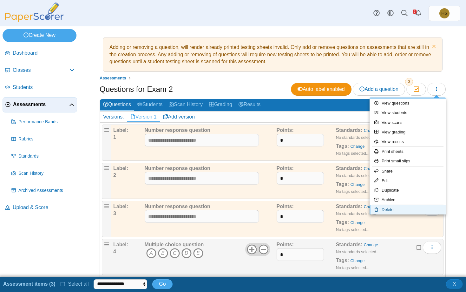
click at [390, 209] on link "Delete" at bounding box center [408, 210] width 76 height 10
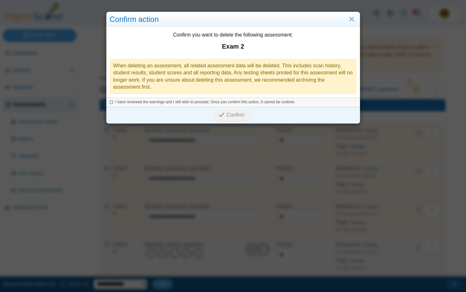
click at [170, 102] on span "I have reviewed the warnings and I still wish to proceed. Once you confirm this…" at bounding box center [205, 102] width 180 height 4
click at [237, 117] on span "Confirm" at bounding box center [236, 114] width 18 height 5
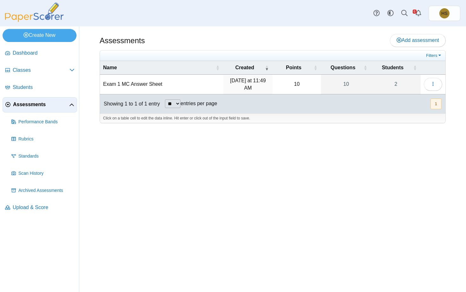
click at [38, 105] on span "Assessments" at bounding box center [41, 104] width 56 height 7
click at [424, 40] on span "Add assessment" at bounding box center [418, 39] width 43 height 5
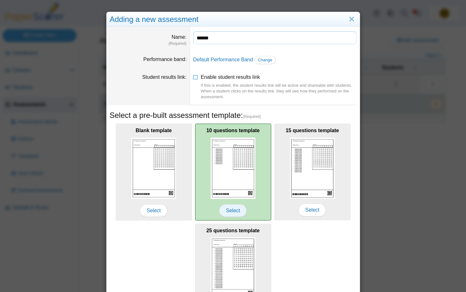
type input "******"
click at [234, 210] on span "Select" at bounding box center [232, 210] width 27 height 13
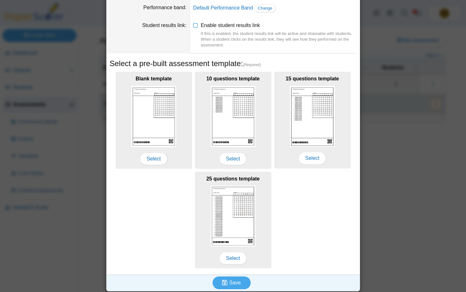
scroll to position [53, 0]
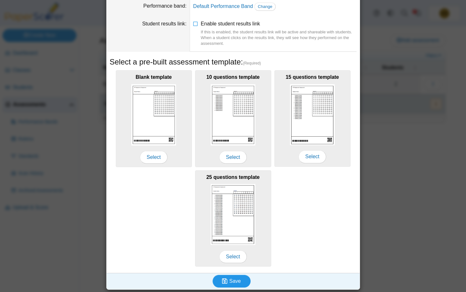
click at [242, 277] on button "Save" at bounding box center [232, 280] width 38 height 13
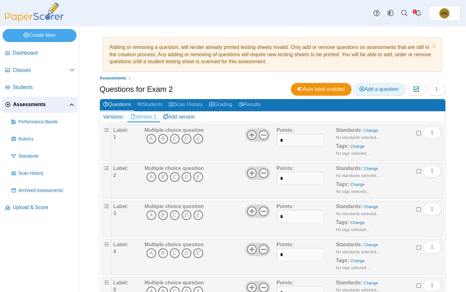
click at [382, 90] on span "Add a question" at bounding box center [378, 88] width 39 height 5
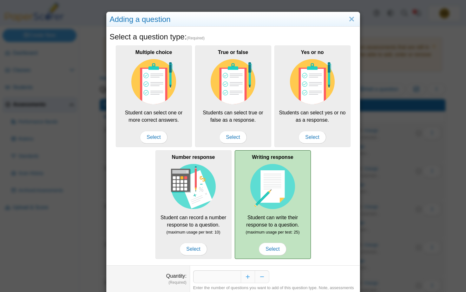
click at [269, 227] on div "Writing response Student can write their response to a question. (maximum usage…" at bounding box center [273, 204] width 76 height 108
click at [273, 248] on span "Select" at bounding box center [272, 248] width 27 height 13
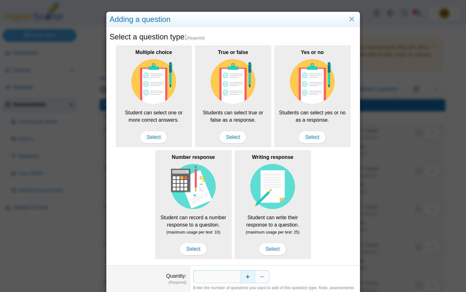
click at [246, 276] on button "Increase" at bounding box center [248, 276] width 14 height 13
type input "*"
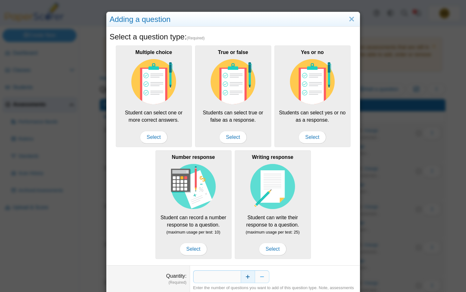
scroll to position [29, 0]
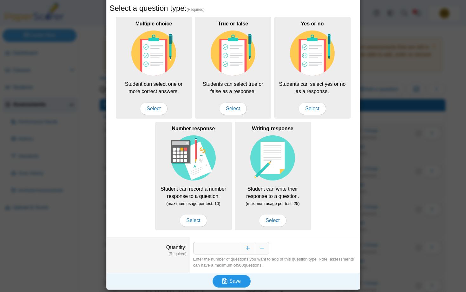
click at [238, 280] on span "Save" at bounding box center [234, 280] width 11 height 5
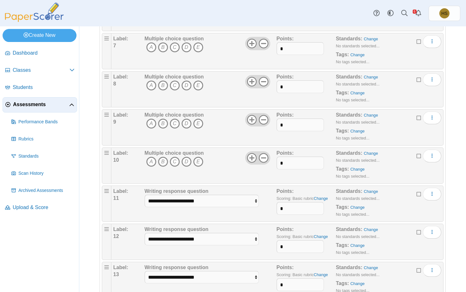
scroll to position [416, 0]
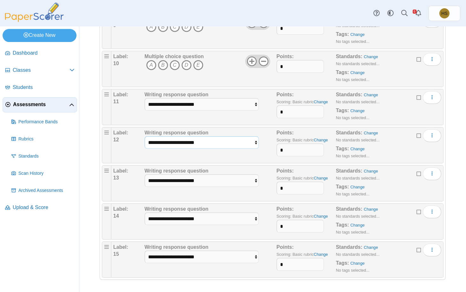
click at [145, 136] on select "**********" at bounding box center [202, 142] width 114 height 12
select select "*****"
click option "**********" at bounding box center [0, 0] width 0 height 0
click at [145, 98] on select "**********" at bounding box center [202, 104] width 114 height 12
select select "*****"
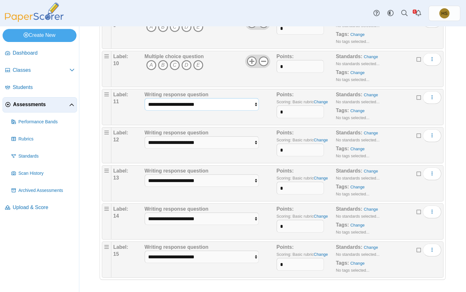
click option "**********" at bounding box center [0, 0] width 0 height 0
click at [145, 174] on select "**********" at bounding box center [202, 180] width 114 height 12
select select "*****"
click option "**********" at bounding box center [0, 0] width 0 height 0
click at [145, 212] on select "**********" at bounding box center [202, 218] width 114 height 12
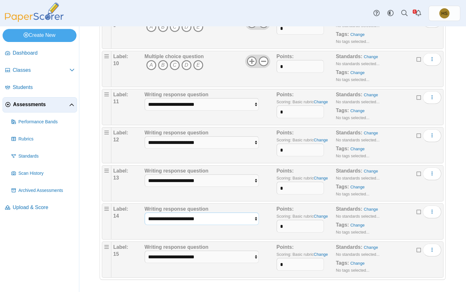
select select "*****"
click option "**********" at bounding box center [0, 0] width 0 height 0
click at [145, 250] on select "**********" at bounding box center [202, 256] width 114 height 12
select select "*****"
click option "**********" at bounding box center [0, 0] width 0 height 0
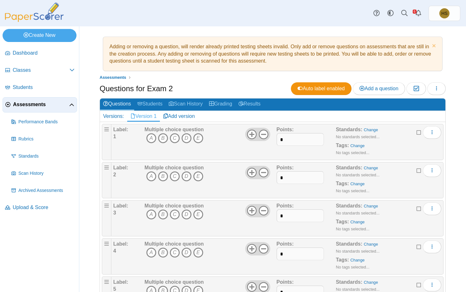
scroll to position [0, 0]
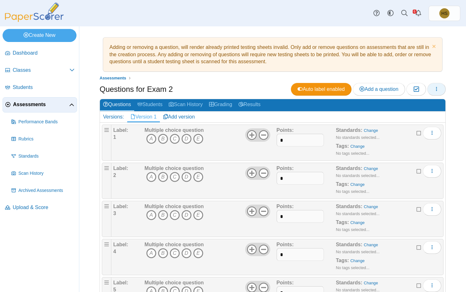
click at [434, 91] on icon "button" at bounding box center [436, 88] width 5 height 5
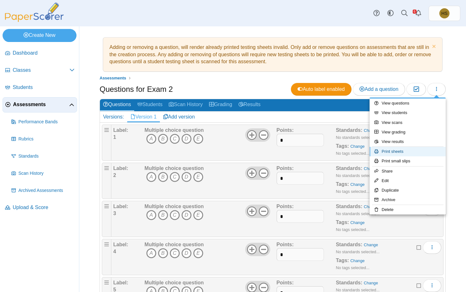
click at [396, 151] on link "Print sheets" at bounding box center [408, 152] width 76 height 10
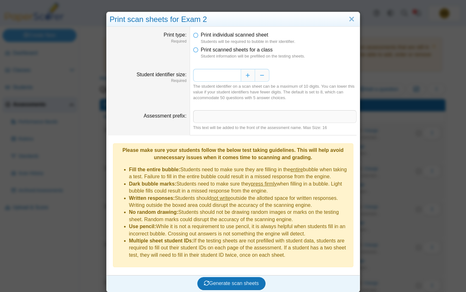
drag, startPoint x: 234, startPoint y: 77, endPoint x: 244, endPoint y: 76, distance: 10.2
click at [241, 76] on input "*" at bounding box center [217, 75] width 48 height 13
type input "*"
click at [230, 277] on button "Generate scan sheets" at bounding box center [231, 283] width 68 height 13
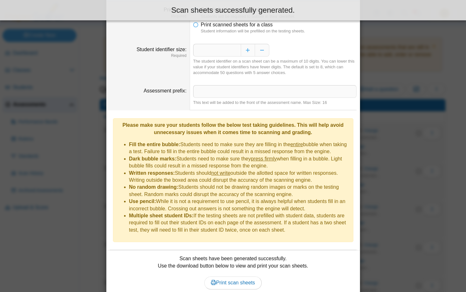
scroll to position [45, 0]
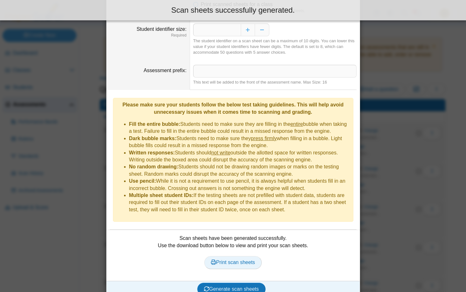
click at [222, 259] on span "Print scan sheets" at bounding box center [233, 261] width 44 height 5
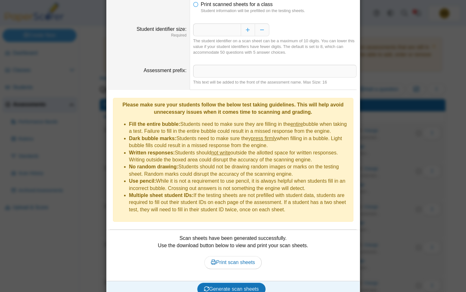
click at [76, 95] on div "**********" at bounding box center [233, 146] width 466 height 292
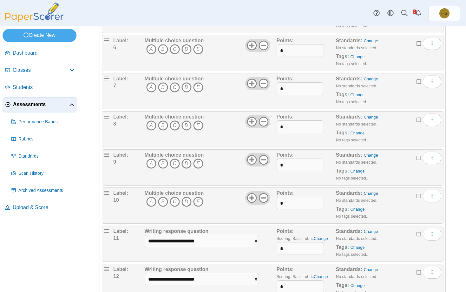
scroll to position [416, 0]
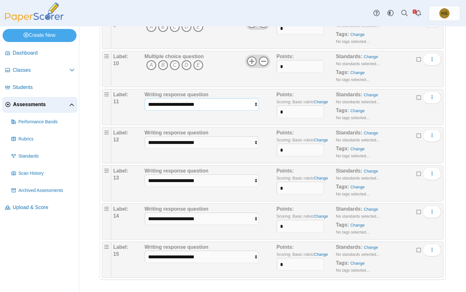
click at [145, 98] on select "**********" at bounding box center [202, 104] width 114 height 12
select select "**********"
click option "**********" at bounding box center [0, 0] width 0 height 0
click at [145, 136] on select "**********" at bounding box center [202, 142] width 114 height 12
select select "**********"
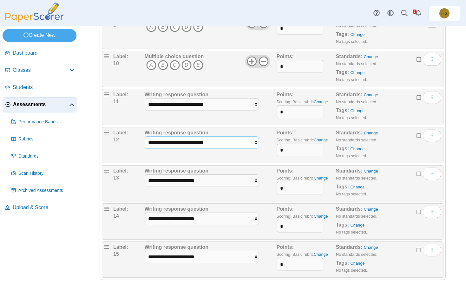
click option "**********" at bounding box center [0, 0] width 0 height 0
click at [145, 174] on select "**********" at bounding box center [202, 180] width 114 height 12
select select "**********"
click option "**********" at bounding box center [0, 0] width 0 height 0
click at [145, 212] on select "**********" at bounding box center [202, 218] width 114 height 12
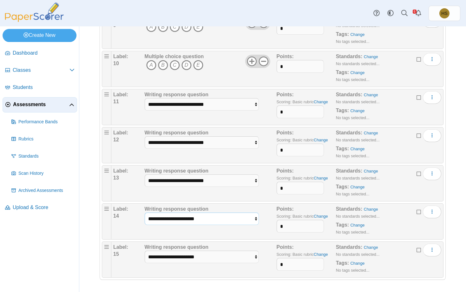
select select "**********"
click option "**********" at bounding box center [0, 0] width 0 height 0
click at [145, 250] on select "**********" at bounding box center [202, 256] width 114 height 12
select select "**********"
click option "**********" at bounding box center [0, 0] width 0 height 0
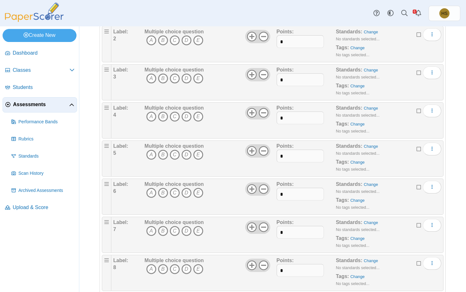
scroll to position [0, 0]
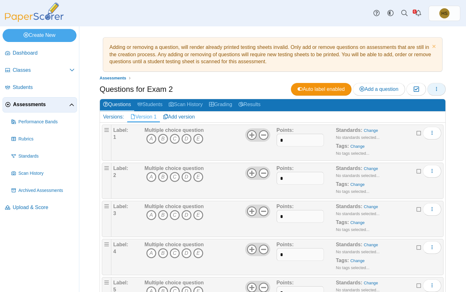
click at [434, 87] on button "button" at bounding box center [436, 89] width 18 height 13
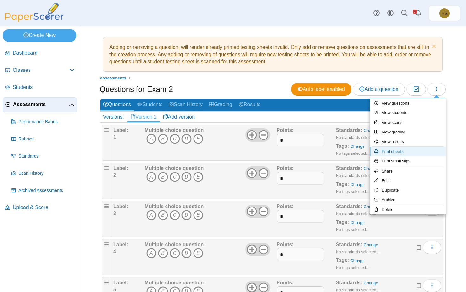
click at [398, 152] on link "Print sheets" at bounding box center [408, 152] width 76 height 10
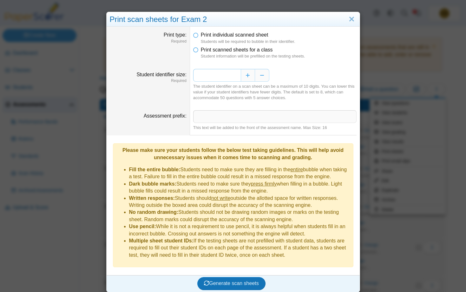
drag, startPoint x: 233, startPoint y: 77, endPoint x: 241, endPoint y: 76, distance: 7.6
click at [241, 76] on input "*" at bounding box center [217, 75] width 48 height 13
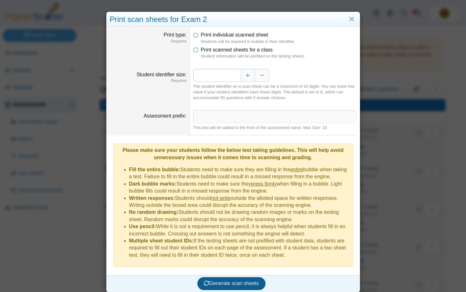
type input "*"
click at [237, 280] on span "Generate scan sheets" at bounding box center [231, 282] width 55 height 5
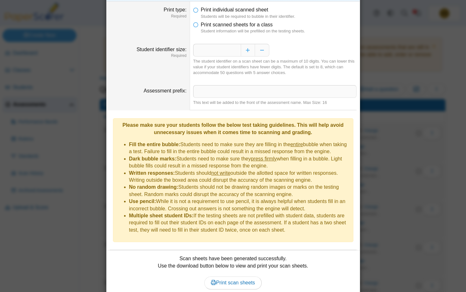
scroll to position [45, 0]
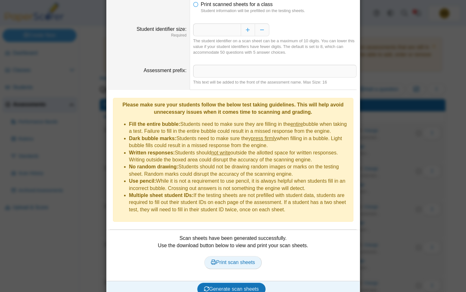
click at [245, 259] on span "Print scan sheets" at bounding box center [233, 261] width 44 height 5
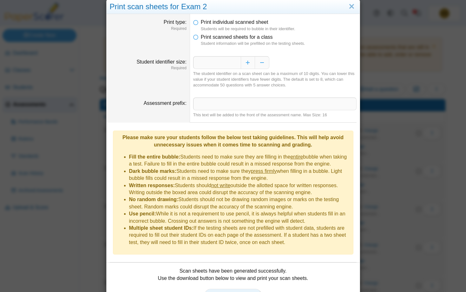
scroll to position [0, 0]
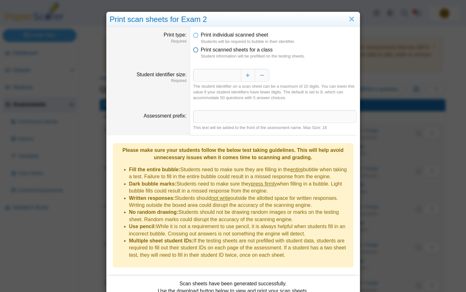
click at [198, 50] on icon at bounding box center [195, 48] width 5 height 4
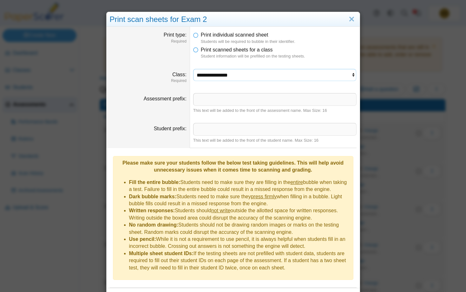
click at [193, 69] on select "**********" at bounding box center [274, 75] width 163 height 12
click option "*******" at bounding box center [0, 0] width 0 height 0
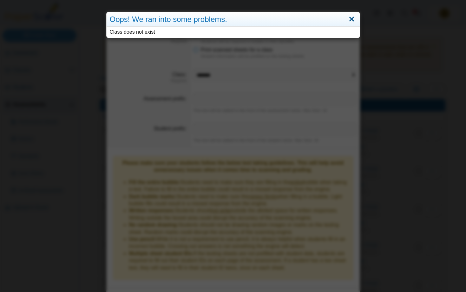
click at [352, 20] on link "Close" at bounding box center [352, 19] width 10 height 11
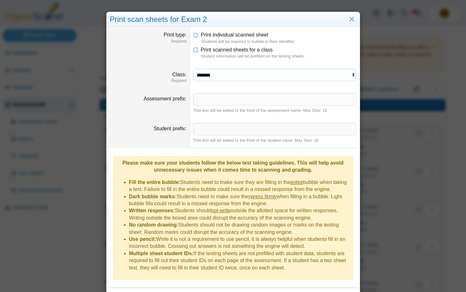
click at [193, 69] on select "**********" at bounding box center [274, 75] width 163 height 12
select select "**********"
click option "*******" at bounding box center [0, 0] width 0 height 0
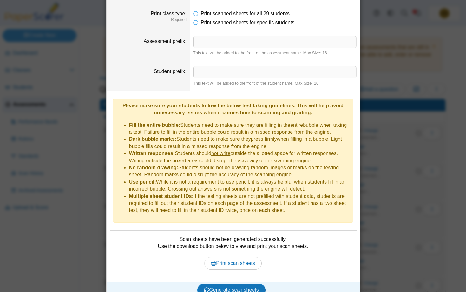
scroll to position [83, 0]
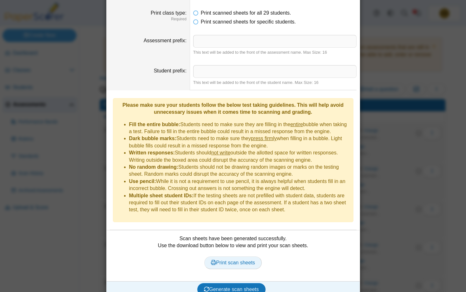
click at [231, 260] on span "Print scan sheets" at bounding box center [233, 262] width 44 height 5
click at [232, 23] on span "Print scanned sheets for specific students." at bounding box center [248, 21] width 95 height 5
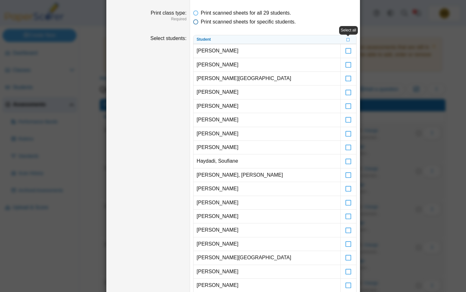
click at [232, 23] on span "Print scanned sheets for specific students." at bounding box center [248, 21] width 95 height 5
click at [211, 12] on span "Print scanned sheets for all 29 students." at bounding box center [246, 12] width 90 height 5
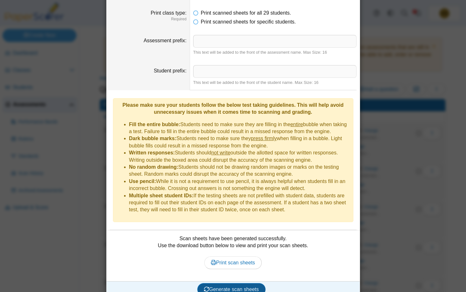
click at [221, 286] on span "Generate scan sheets" at bounding box center [231, 288] width 55 height 5
click at [240, 260] on span "Print scan sheets" at bounding box center [233, 262] width 44 height 5
click at [67, 49] on div "**********" at bounding box center [233, 146] width 466 height 292
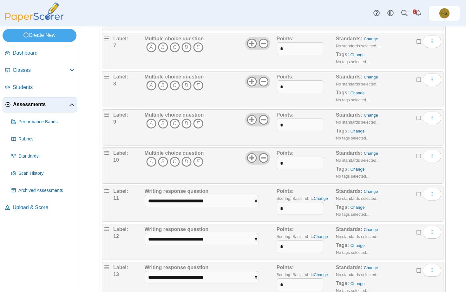
scroll to position [416, 0]
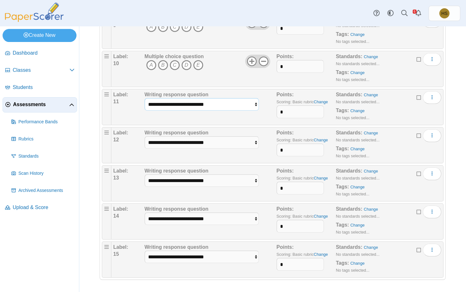
click at [145, 98] on select "**********" at bounding box center [202, 104] width 114 height 12
select select "******"
click option "**********" at bounding box center [0, 0] width 0 height 0
click at [145, 136] on select "**********" at bounding box center [202, 142] width 114 height 12
select select "******"
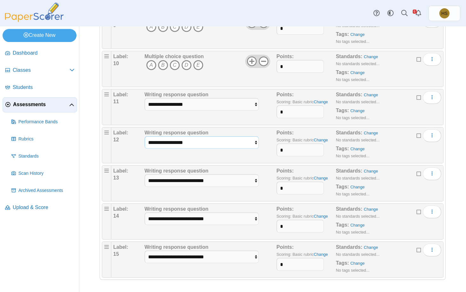
click option "**********" at bounding box center [0, 0] width 0 height 0
click at [181, 187] on div "**********" at bounding box center [202, 183] width 114 height 32
click at [145, 174] on select "**********" at bounding box center [202, 180] width 114 height 12
select select "******"
click option "**********" at bounding box center [0, 0] width 0 height 0
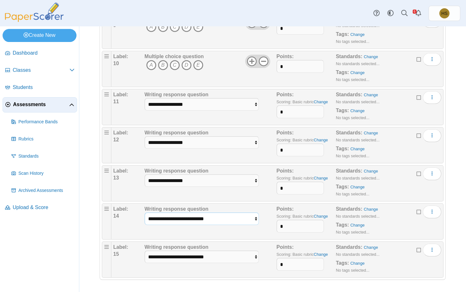
click at [145, 212] on select "**********" at bounding box center [202, 218] width 114 height 12
select select "******"
click option "**********" at bounding box center [0, 0] width 0 height 0
click at [145, 250] on select "**********" at bounding box center [202, 256] width 114 height 12
select select "******"
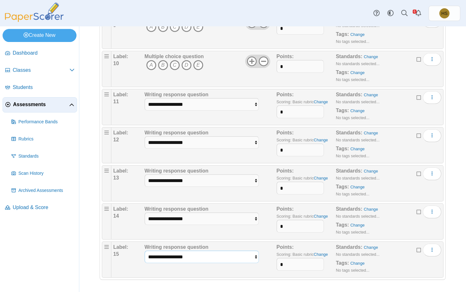
click option "**********" at bounding box center [0, 0] width 0 height 0
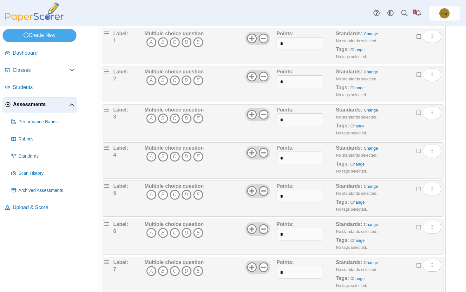
scroll to position [0, 0]
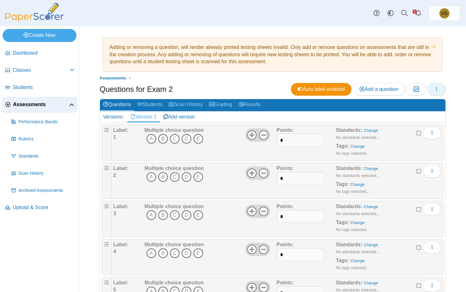
click at [437, 90] on icon "button" at bounding box center [436, 88] width 5 height 5
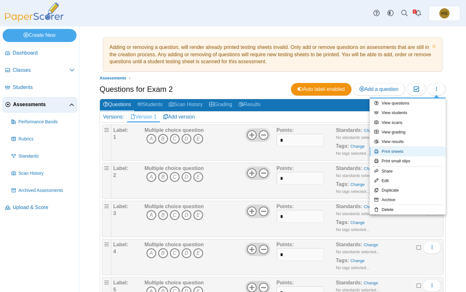
click at [394, 153] on link "Print sheets" at bounding box center [408, 152] width 76 height 10
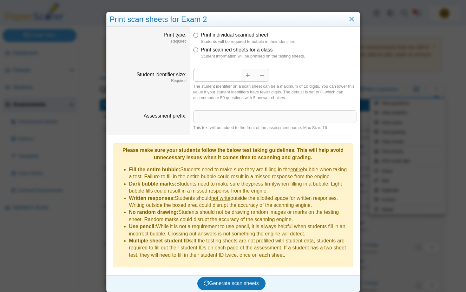
drag, startPoint x: 232, startPoint y: 73, endPoint x: 251, endPoint y: 85, distance: 22.5
click at [241, 82] on input "*" at bounding box center [217, 75] width 48 height 13
type input "*"
click at [260, 51] on span "Print scanned sheets for a class" at bounding box center [237, 49] width 72 height 5
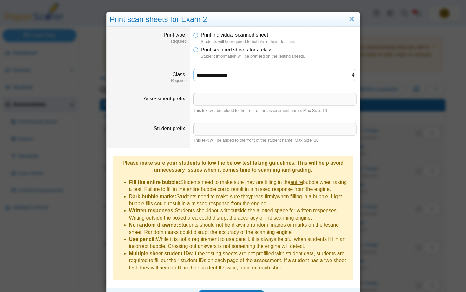
click at [193, 69] on select "**********" at bounding box center [274, 75] width 163 height 12
select select "**********"
click option "*******" at bounding box center [0, 0] width 0 height 0
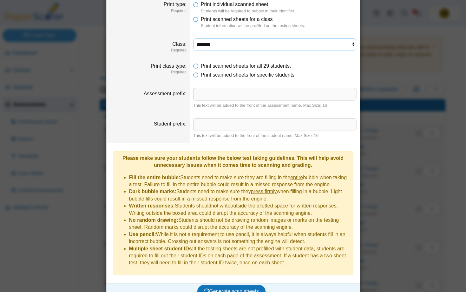
scroll to position [32, 0]
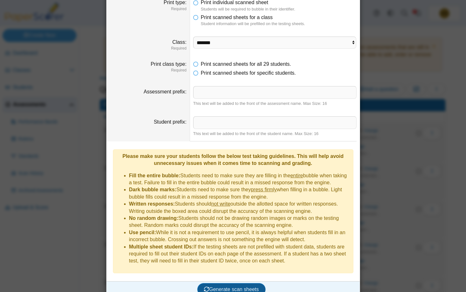
click at [210, 286] on span "Generate scan sheets" at bounding box center [231, 288] width 55 height 5
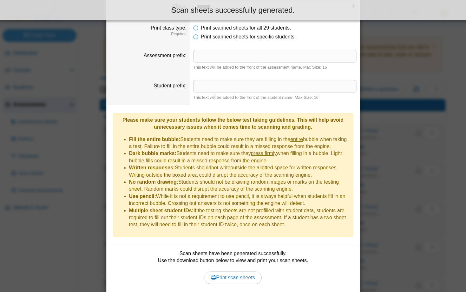
scroll to position [83, 0]
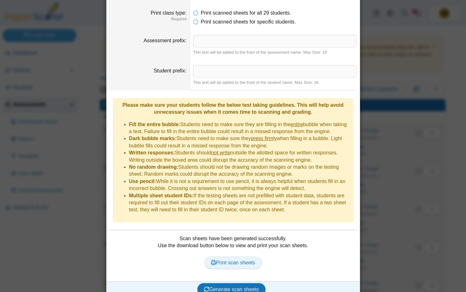
click at [223, 260] on span "Print scan sheets" at bounding box center [233, 262] width 44 height 5
click at [392, 196] on div "**********" at bounding box center [233, 146] width 466 height 292
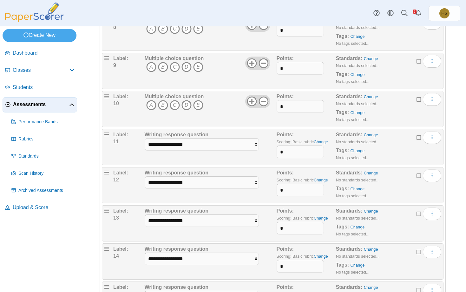
scroll to position [416, 0]
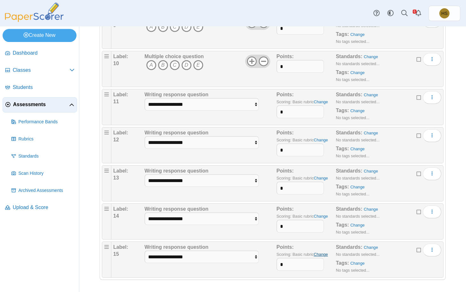
click at [319, 256] on link "Change" at bounding box center [321, 254] width 14 height 5
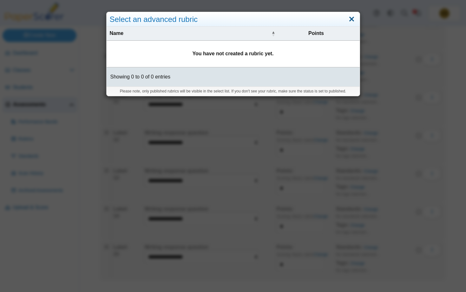
click at [353, 18] on link "Close" at bounding box center [352, 19] width 10 height 11
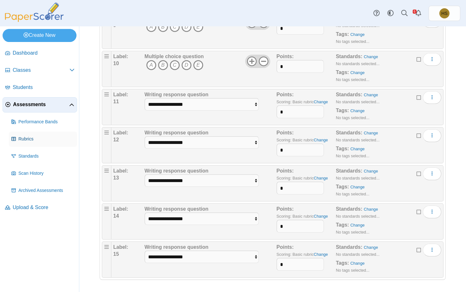
click at [28, 137] on span "Rubrics" at bounding box center [46, 139] width 56 height 6
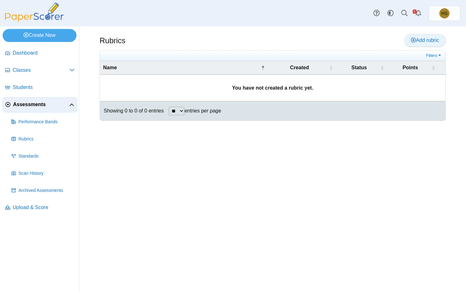
click at [424, 40] on span "Add rubric" at bounding box center [425, 39] width 28 height 5
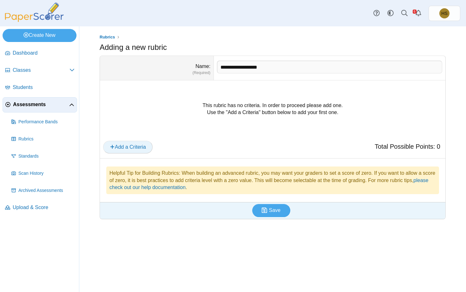
type input "**********"
click at [125, 145] on span "Add a Criteria" at bounding box center [128, 146] width 36 height 5
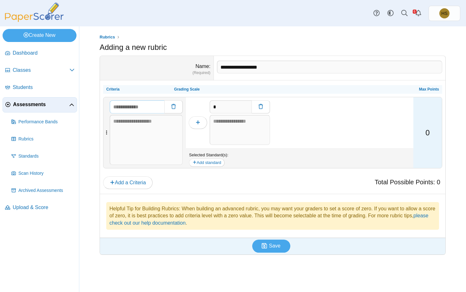
click at [156, 109] on input "text" at bounding box center [137, 106] width 55 height 13
click at [128, 136] on textarea at bounding box center [146, 140] width 73 height 50
click at [33, 154] on span "Standards" at bounding box center [46, 156] width 56 height 6
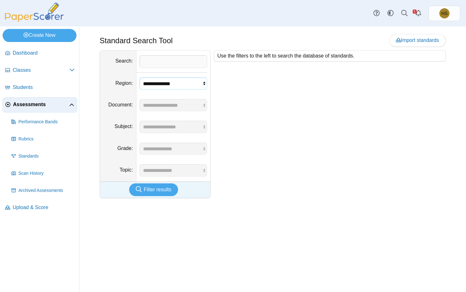
click at [140, 77] on select "**********" at bounding box center [174, 83] width 68 height 12
click at [247, 97] on div "Use the filters to the left to search the database of standards." at bounding box center [328, 124] width 235 height 148
click at [24, 124] on link "Performance Bands" at bounding box center [43, 121] width 68 height 15
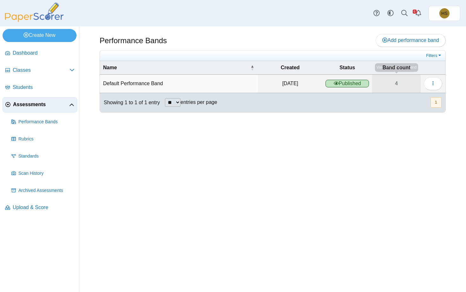
click at [394, 85] on link "4" at bounding box center [396, 84] width 49 height 18
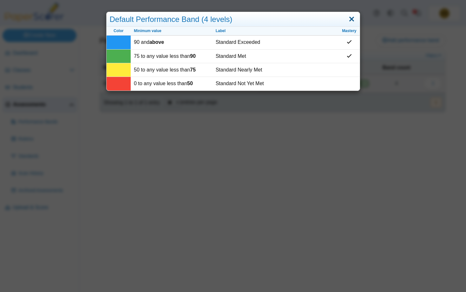
click at [351, 19] on link "Close" at bounding box center [352, 19] width 10 height 11
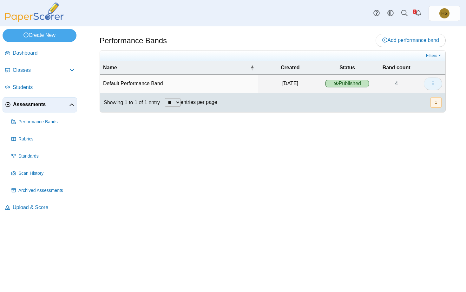
click at [429, 82] on button "button" at bounding box center [433, 83] width 18 height 13
click at [389, 100] on link "Details" at bounding box center [404, 98] width 76 height 10
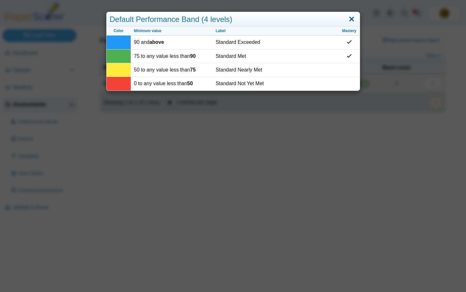
click at [350, 18] on link "Close" at bounding box center [352, 19] width 10 height 11
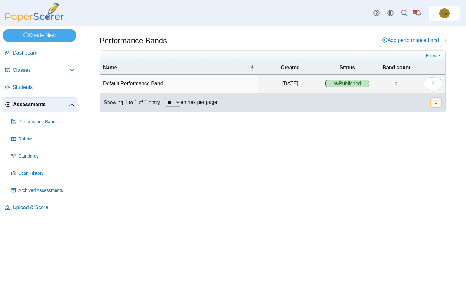
click at [166, 161] on div "Performance Bands Add performance band" at bounding box center [272, 158] width 387 height 265
click at [24, 72] on span "Classes" at bounding box center [41, 70] width 57 height 7
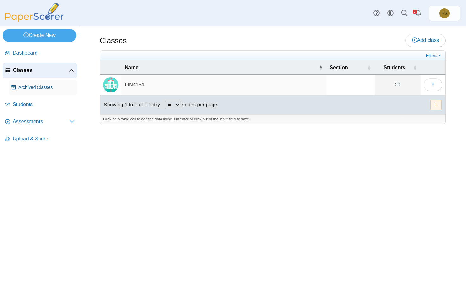
click at [25, 89] on span "Archived Classes" at bounding box center [46, 87] width 56 height 6
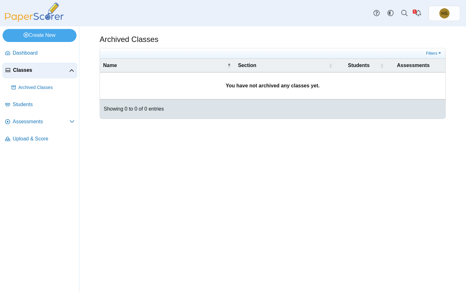
click at [23, 73] on span "Classes" at bounding box center [41, 70] width 56 height 7
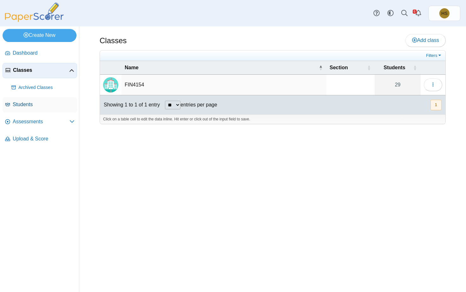
click at [23, 106] on span "Students" at bounding box center [44, 104] width 62 height 7
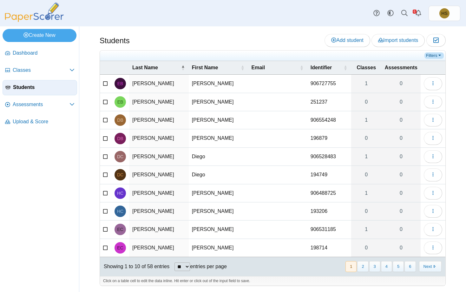
click at [431, 54] on link "Filters" at bounding box center [433, 55] width 19 height 6
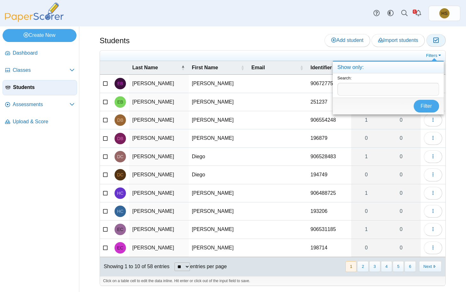
click at [435, 40] on icon "button" at bounding box center [436, 39] width 6 height 5
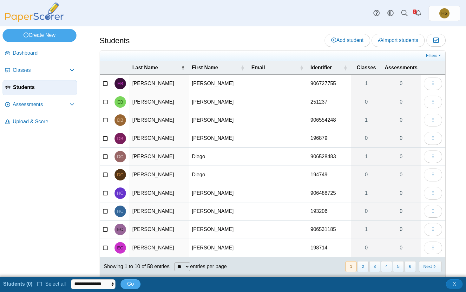
click at [372, 68] on span "Classes" at bounding box center [366, 67] width 19 height 5
click at [342, 65] on div "Identifier" at bounding box center [326, 67] width 31 height 7
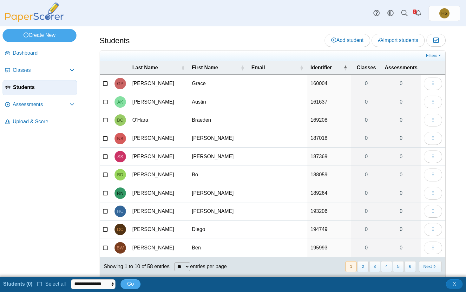
click at [104, 84] on icon at bounding box center [105, 83] width 5 height 4
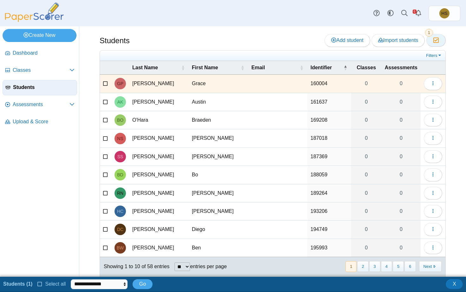
click at [436, 41] on icon "button" at bounding box center [436, 39] width 6 height 5
click at [104, 83] on icon at bounding box center [105, 83] width 5 height 4
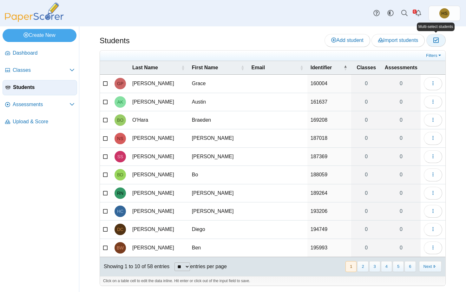
click at [434, 41] on icon "button" at bounding box center [436, 39] width 6 height 5
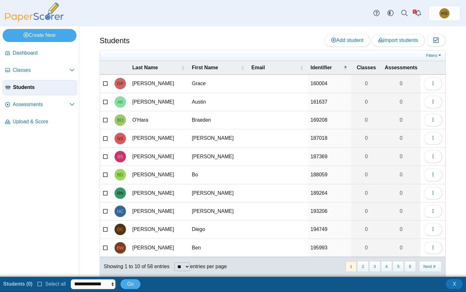
click at [41, 284] on icon at bounding box center [39, 283] width 5 height 4
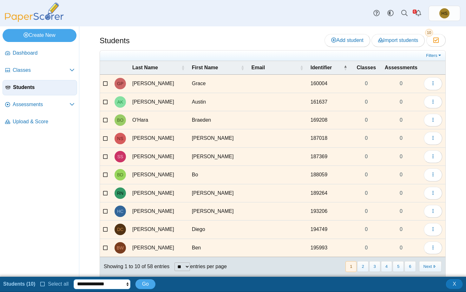
click at [74, 279] on select "**********" at bounding box center [102, 284] width 56 height 10
select select "******"
click option "**********" at bounding box center [0, 0] width 0 height 0
click at [143, 284] on span "Go" at bounding box center [145, 283] width 7 height 5
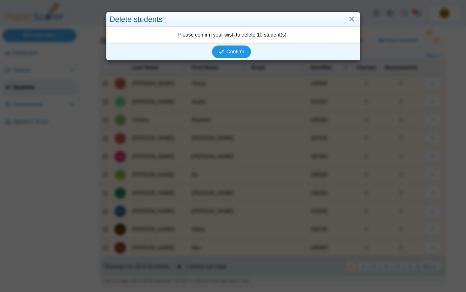
click at [222, 51] on icon "submit" at bounding box center [222, 52] width 6 height 6
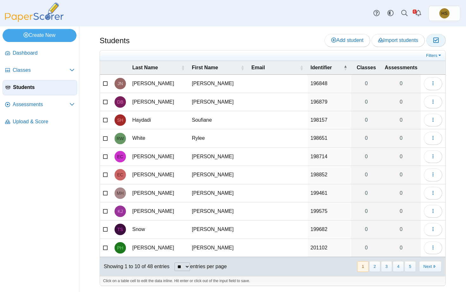
click at [437, 41] on icon "button" at bounding box center [436, 39] width 6 height 5
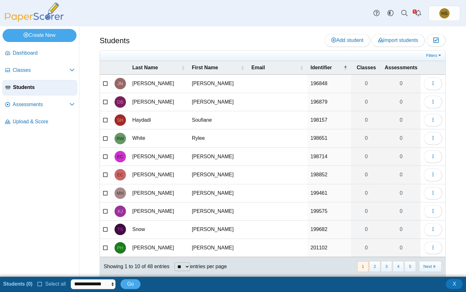
click at [40, 282] on icon at bounding box center [39, 283] width 5 height 4
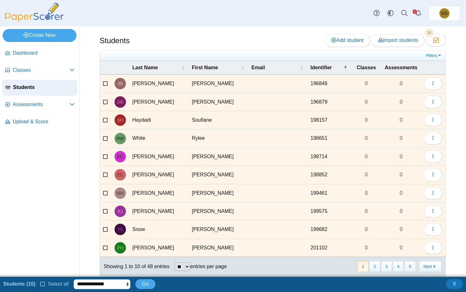
click at [74, 279] on select "**********" at bounding box center [102, 284] width 56 height 10
select select "******"
click option "**********" at bounding box center [0, 0] width 0 height 0
click at [142, 286] on span "Go" at bounding box center [145, 283] width 7 height 5
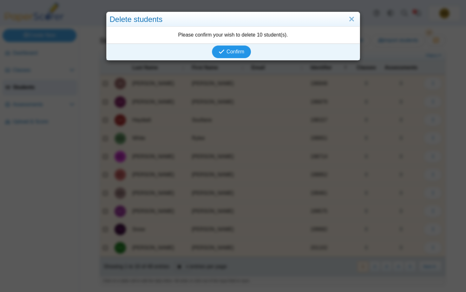
click at [244, 51] on span "Confirm" at bounding box center [236, 51] width 18 height 5
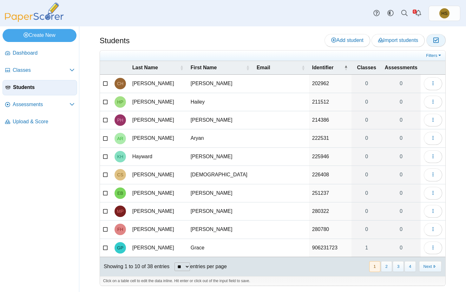
click at [436, 42] on icon "button" at bounding box center [436, 39] width 6 height 5
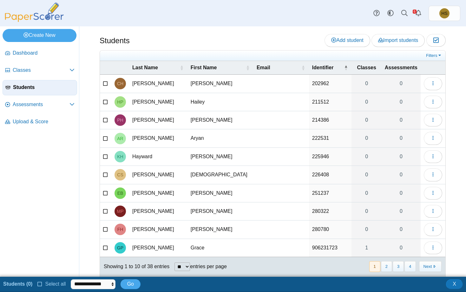
click at [46, 284] on span "Select all" at bounding box center [54, 283] width 23 height 5
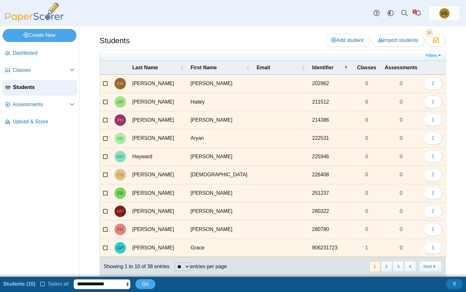
click at [74, 279] on select "**********" at bounding box center [102, 284] width 56 height 10
click at [41, 243] on nav "Dashboard Classes" at bounding box center [39, 159] width 79 height 233
click at [102, 249] on td at bounding box center [105, 248] width 11 height 18
click at [104, 246] on icon at bounding box center [105, 246] width 5 height 4
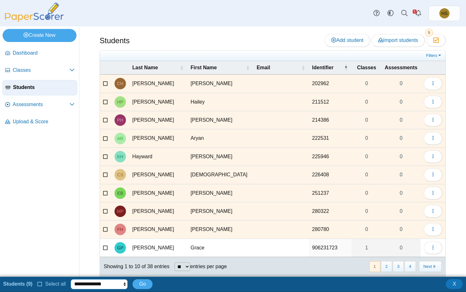
click at [71, 279] on select "**********" at bounding box center [99, 284] width 56 height 10
select select "******"
click option "**********" at bounding box center [0, 0] width 0 height 0
click at [140, 282] on span "Go" at bounding box center [142, 283] width 7 height 5
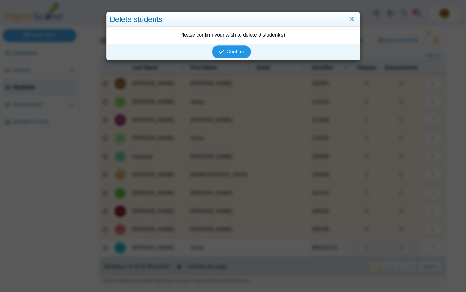
click at [231, 54] on span "Confirm" at bounding box center [236, 51] width 18 height 5
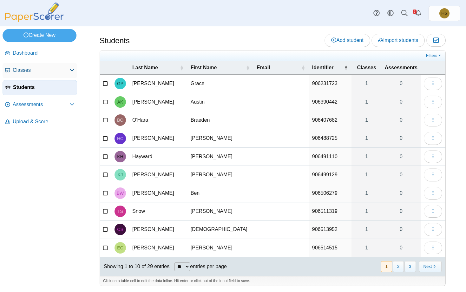
click at [29, 71] on span "Classes" at bounding box center [41, 70] width 57 height 7
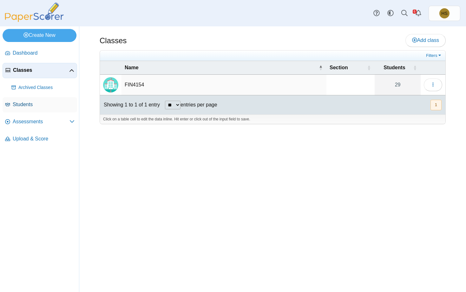
click at [30, 102] on span "Students" at bounding box center [44, 104] width 62 height 7
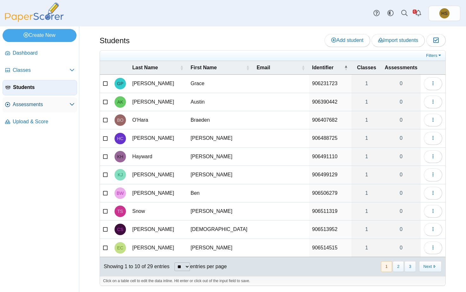
click at [23, 106] on span "Assessments" at bounding box center [41, 104] width 57 height 7
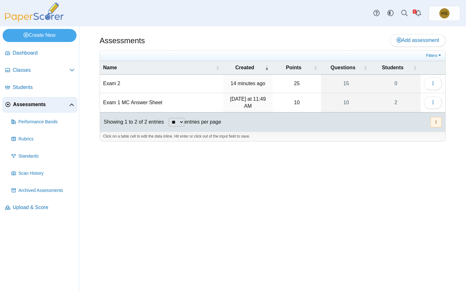
click at [109, 100] on td "Exam 1 MC Answer Sheet" at bounding box center [161, 103] width 123 height 20
click at [435, 101] on button "button" at bounding box center [433, 102] width 18 height 13
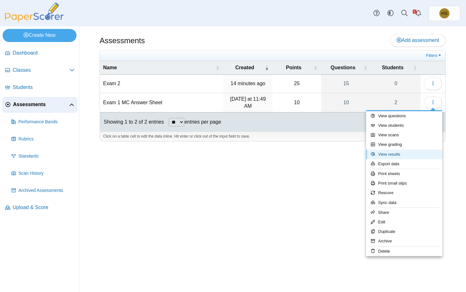
click at [391, 153] on link "View results" at bounding box center [404, 154] width 76 height 10
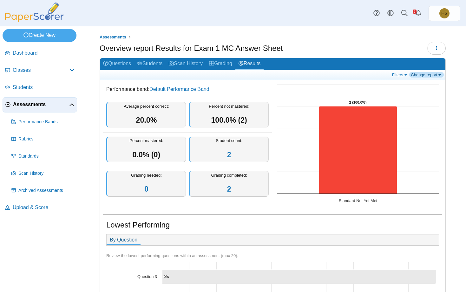
click at [420, 75] on link "Change report" at bounding box center [426, 74] width 35 height 5
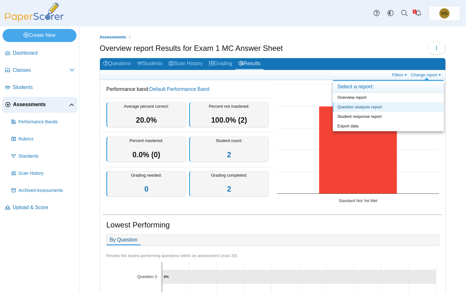
click at [349, 108] on link "Question analysis report" at bounding box center [388, 107] width 111 height 10
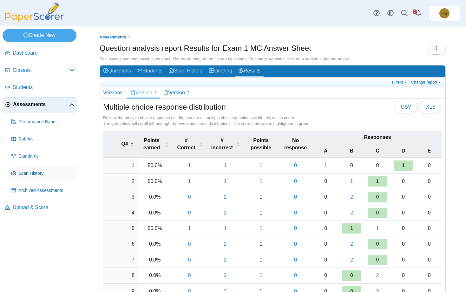
click at [25, 171] on span "Scan History" at bounding box center [46, 173] width 56 height 6
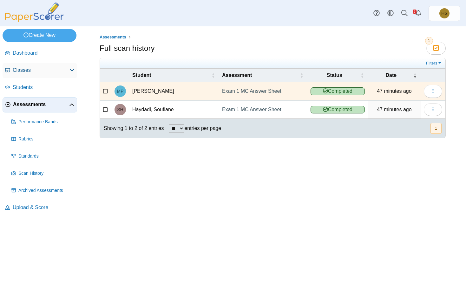
click at [28, 67] on span "Classes" at bounding box center [41, 70] width 57 height 7
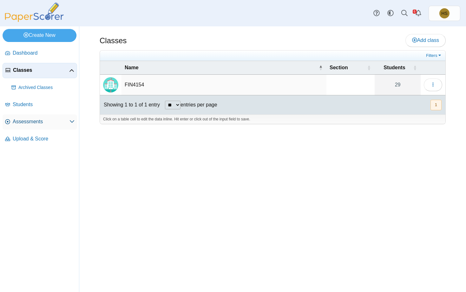
click at [26, 118] on span "Assessments" at bounding box center [41, 121] width 57 height 7
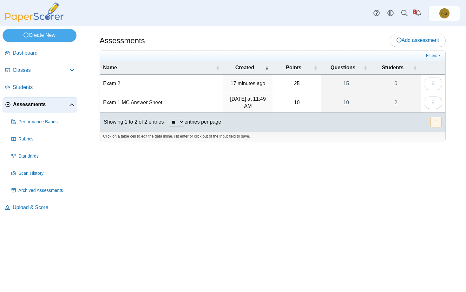
click at [112, 83] on td "Exam 2" at bounding box center [161, 84] width 123 height 18
click at [433, 81] on use "button" at bounding box center [432, 83] width 1 height 4
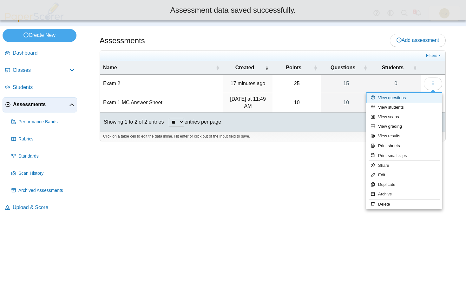
click at [390, 96] on link "View questions" at bounding box center [404, 98] width 76 height 10
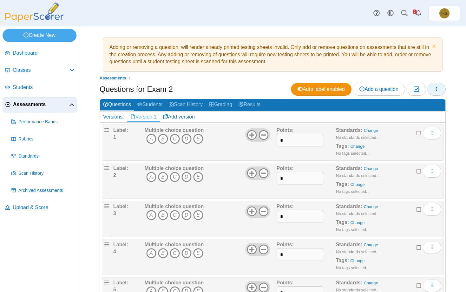
click at [432, 89] on button "button" at bounding box center [436, 89] width 18 height 13
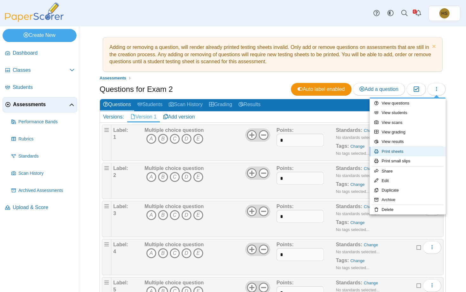
click at [396, 152] on link "Print sheets" at bounding box center [408, 152] width 76 height 10
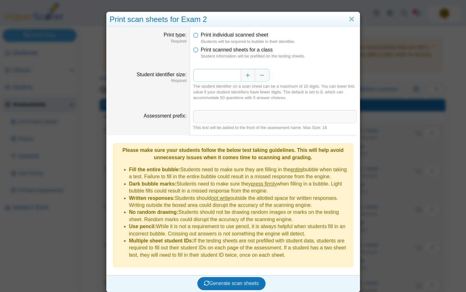
drag, startPoint x: 233, startPoint y: 77, endPoint x: 243, endPoint y: 78, distance: 9.9
click at [241, 78] on input "*" at bounding box center [217, 75] width 48 height 13
type input "*"
click at [241, 280] on span "Generate scan sheets" at bounding box center [231, 282] width 55 height 5
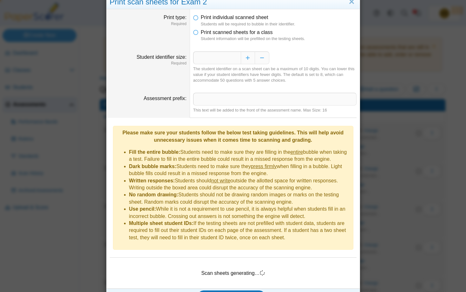
scroll to position [25, 0]
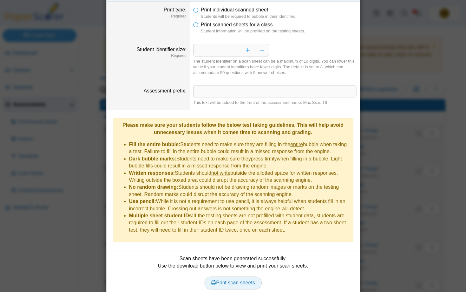
click at [245, 279] on span "Print scan sheets" at bounding box center [233, 281] width 44 height 5
click at [258, 26] on span "Print scanned sheets for a class" at bounding box center [237, 24] width 72 height 5
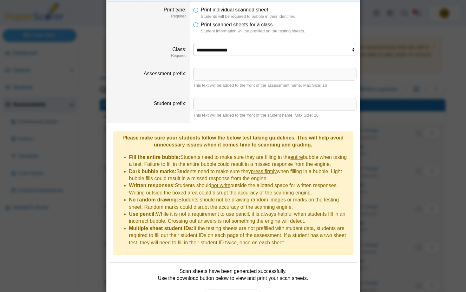
click at [193, 44] on select "**********" at bounding box center [274, 50] width 163 height 12
select select "**********"
click option "*******" at bounding box center [0, 0] width 0 height 0
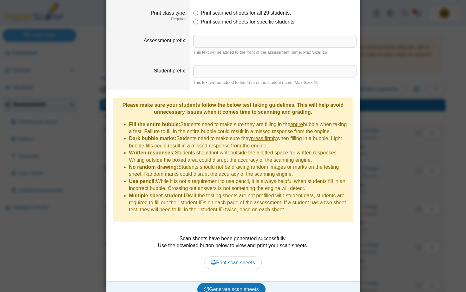
scroll to position [0, 0]
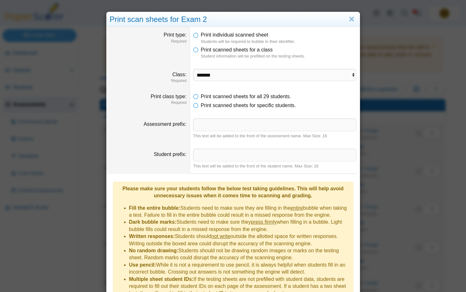
click at [233, 39] on dfn "Students will be required to bubble in their identifier." at bounding box center [279, 42] width 156 height 6
click at [197, 36] on icon at bounding box center [195, 33] width 5 height 4
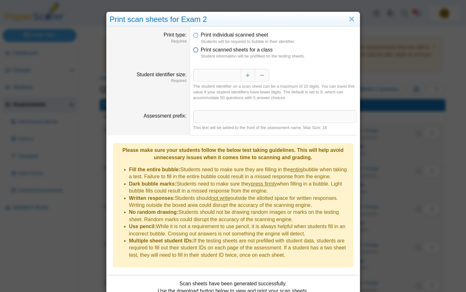
click at [197, 51] on icon at bounding box center [195, 48] width 5 height 4
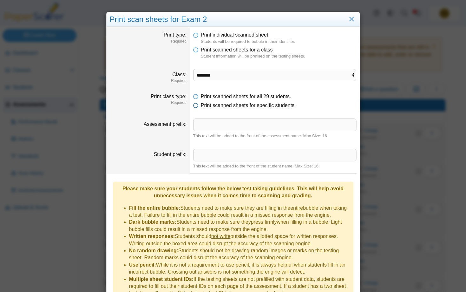
click at [222, 107] on span "Print scanned sheets for specific students." at bounding box center [248, 104] width 95 height 5
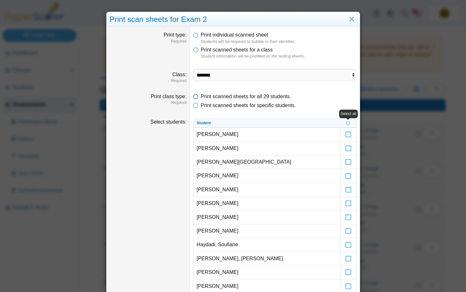
click at [221, 97] on span "Print scanned sheets for all 29 students." at bounding box center [246, 96] width 90 height 5
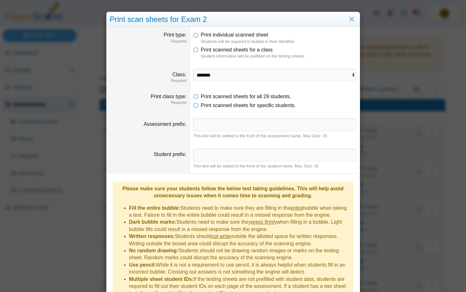
click at [77, 157] on div "**********" at bounding box center [233, 146] width 466 height 292
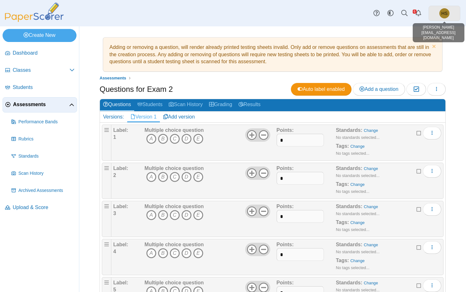
click at [444, 13] on span "HS" at bounding box center [444, 13] width 6 height 4
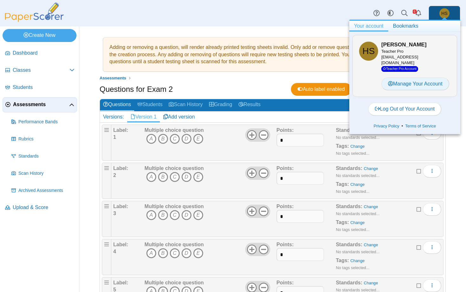
click at [418, 78] on link "Manage Your Account" at bounding box center [415, 83] width 68 height 13
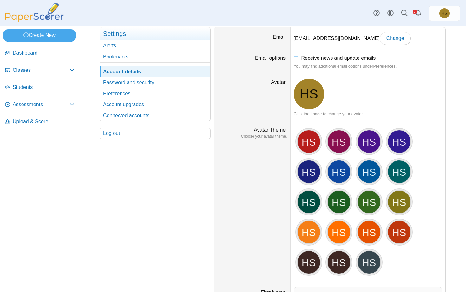
scroll to position [80, 0]
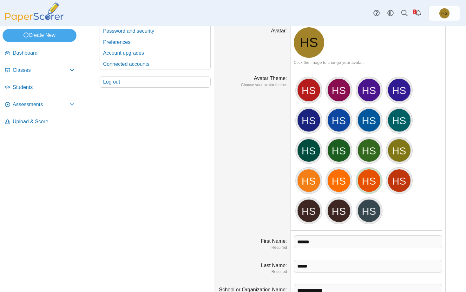
click at [364, 182] on div "HS" at bounding box center [369, 180] width 24 height 24
click at [371, 174] on div "HS" at bounding box center [369, 180] width 24 height 24
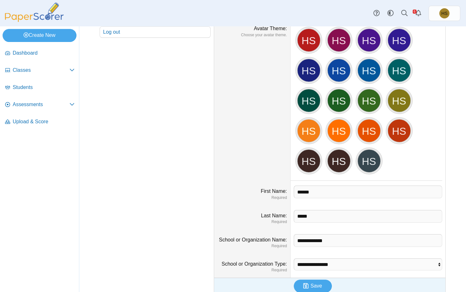
scroll to position [138, 0]
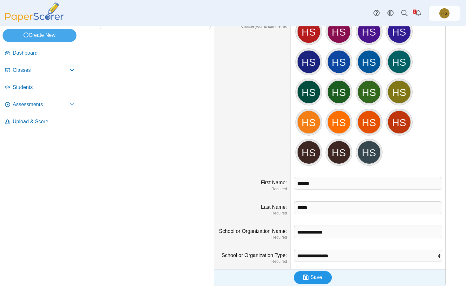
click at [306, 277] on use "submit" at bounding box center [305, 276] width 5 height 5
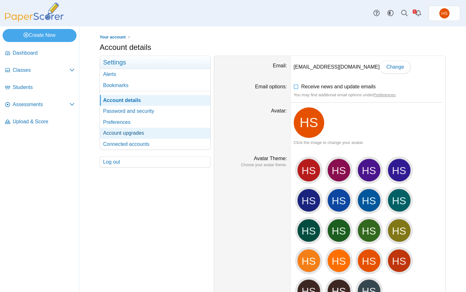
click at [121, 134] on link "Account upgrades" at bounding box center [155, 133] width 110 height 11
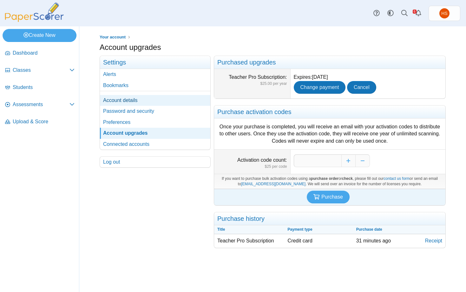
click at [121, 100] on link "Account details" at bounding box center [155, 100] width 110 height 11
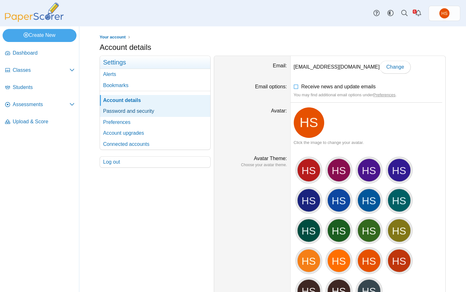
click at [122, 109] on link "Password and security" at bounding box center [155, 111] width 110 height 11
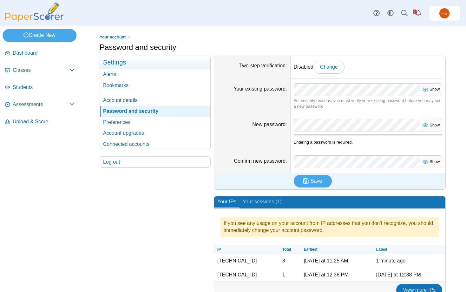
click at [120, 120] on link "Preferences" at bounding box center [155, 122] width 110 height 11
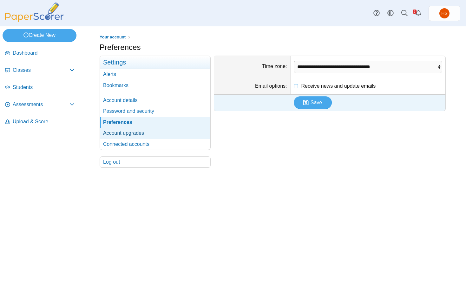
click at [120, 132] on link "Account upgrades" at bounding box center [155, 133] width 110 height 11
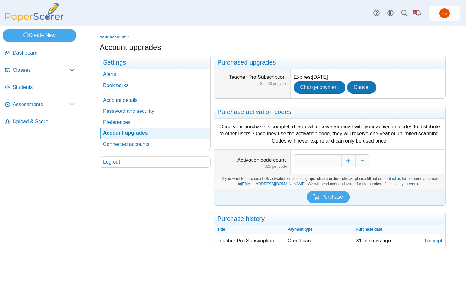
click at [118, 142] on link "Connected accounts" at bounding box center [155, 144] width 110 height 11
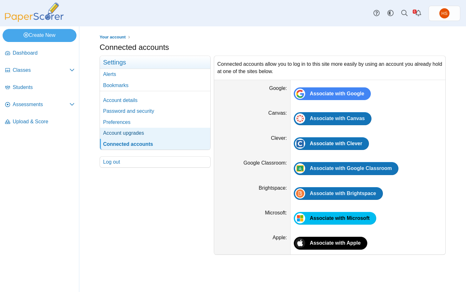
click at [117, 132] on link "Account upgrades" at bounding box center [155, 133] width 110 height 11
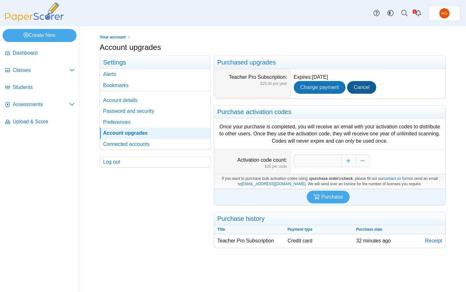
click at [356, 90] on link "Cancel" at bounding box center [361, 87] width 29 height 13
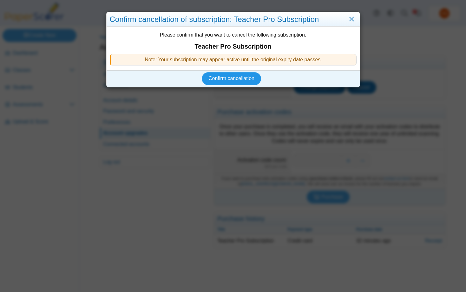
click at [213, 77] on span "Confirm cancellation" at bounding box center [231, 78] width 46 height 5
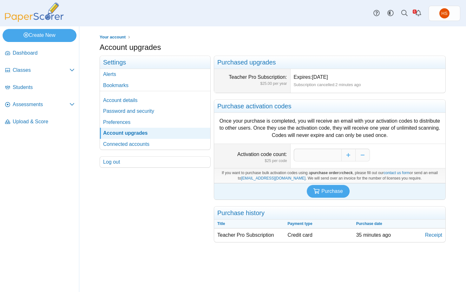
click at [287, 39] on ul "Your account" at bounding box center [273, 37] width 346 height 6
click at [40, 100] on link "Assessments" at bounding box center [40, 104] width 75 height 15
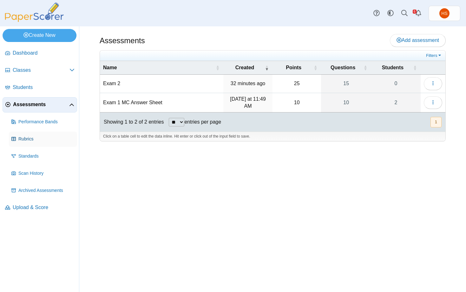
click at [24, 134] on link "Rubrics" at bounding box center [43, 138] width 68 height 15
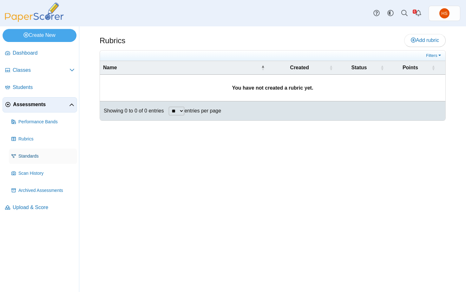
click at [31, 159] on link "Standards" at bounding box center [43, 155] width 68 height 15
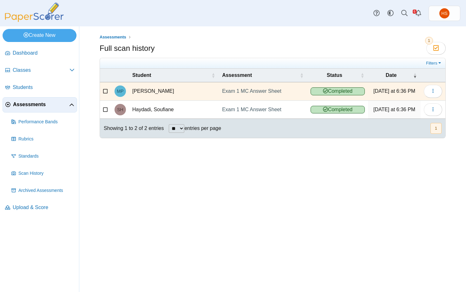
click at [400, 216] on div "Assessments Full scan history Moderation 1" at bounding box center [272, 158] width 387 height 265
click at [33, 105] on span "Assessments" at bounding box center [41, 104] width 56 height 7
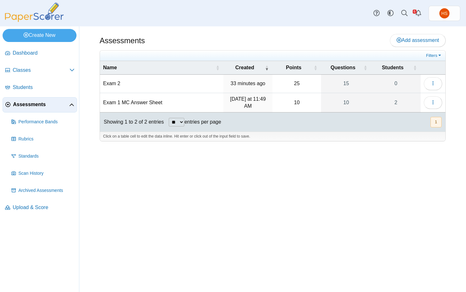
click at [116, 84] on td "Exam 2" at bounding box center [161, 84] width 123 height 18
click at [435, 84] on icon "button" at bounding box center [432, 83] width 5 height 5
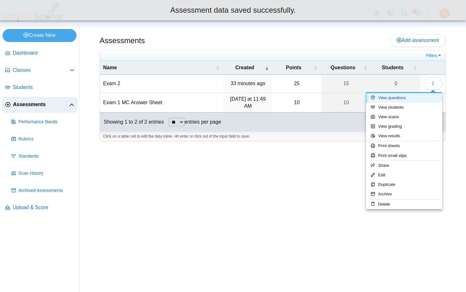
click at [382, 99] on link "View questions" at bounding box center [404, 98] width 76 height 10
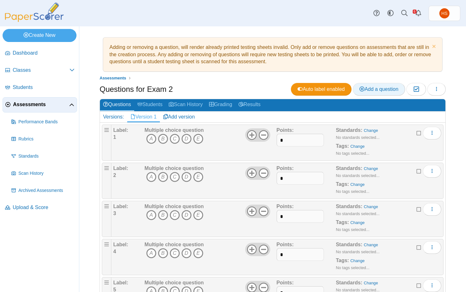
click at [382, 86] on span "Add a question" at bounding box center [378, 88] width 39 height 5
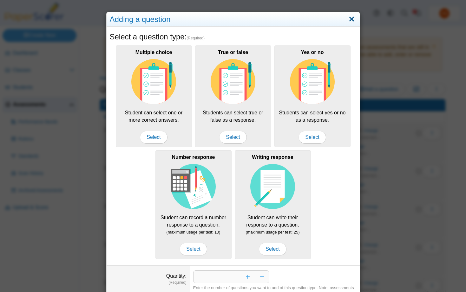
click at [352, 20] on link "Close" at bounding box center [352, 19] width 10 height 11
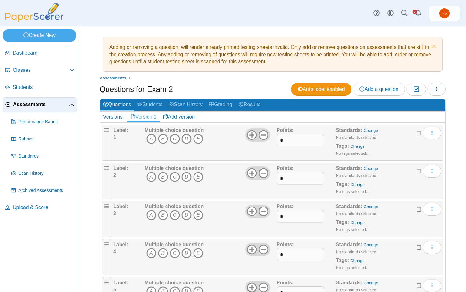
click at [351, 29] on div "Adding or removing a question, will render already printed testing sheets inval…" at bounding box center [272, 158] width 387 height 265
click at [161, 216] on icon "B" at bounding box center [163, 215] width 10 height 10
click at [177, 217] on icon "C" at bounding box center [175, 215] width 10 height 10
click at [187, 215] on icon "D" at bounding box center [186, 215] width 10 height 10
drag, startPoint x: 285, startPoint y: 217, endPoint x: 276, endPoint y: 217, distance: 8.9
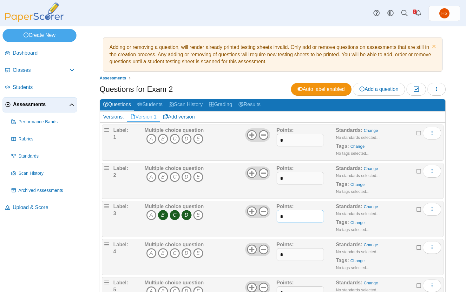
click at [277, 217] on input "*" at bounding box center [301, 216] width 48 height 13
click at [370, 207] on link "Change" at bounding box center [371, 206] width 14 height 5
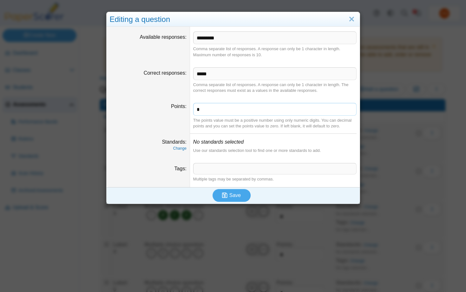
drag, startPoint x: 204, startPoint y: 109, endPoint x: 194, endPoint y: 108, distance: 9.5
click at [194, 108] on input "*" at bounding box center [274, 109] width 163 height 13
type input "*"
click at [180, 150] on link "Change" at bounding box center [179, 148] width 13 height 4
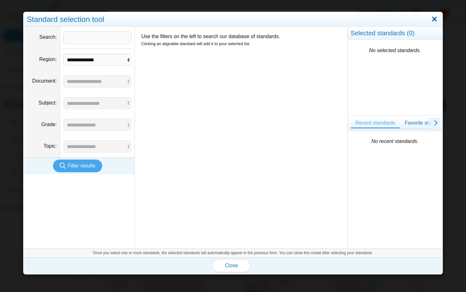
click at [432, 22] on link "Close" at bounding box center [435, 19] width 10 height 11
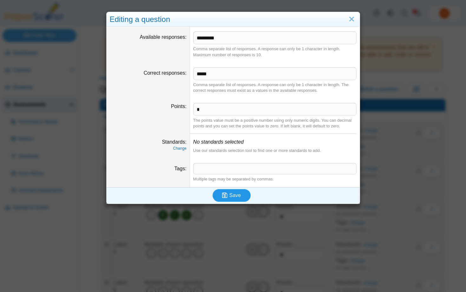
click at [232, 197] on span "Save" at bounding box center [234, 194] width 11 height 5
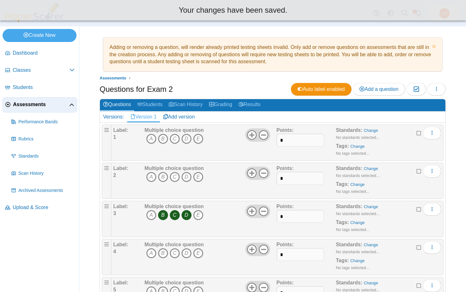
scroll to position [160, 0]
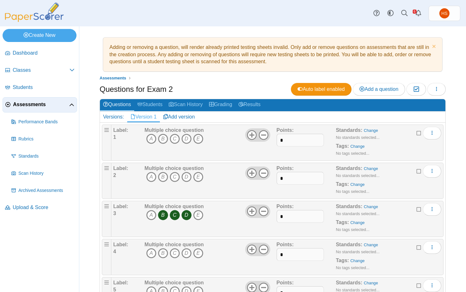
click at [35, 108] on span "Assessments" at bounding box center [41, 104] width 56 height 7
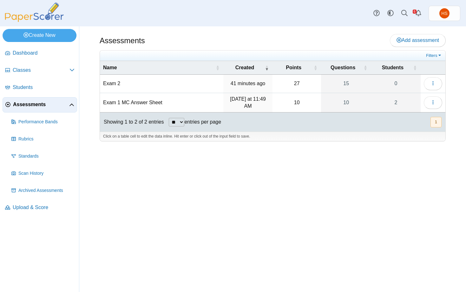
click at [133, 101] on td "Exam 1 MC Answer Sheet" at bounding box center [161, 103] width 123 height 20
click at [432, 104] on icon "button" at bounding box center [432, 102] width 5 height 5
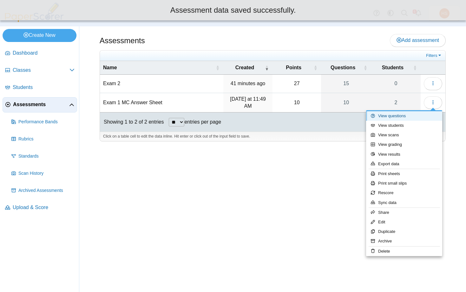
click at [388, 115] on link "View questions" at bounding box center [404, 116] width 76 height 10
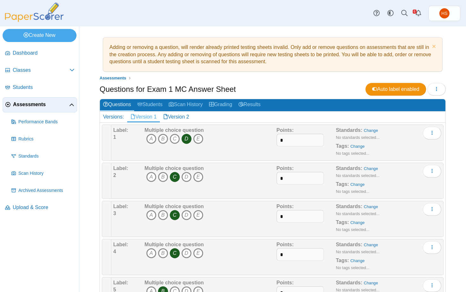
scroll to position [80, 0]
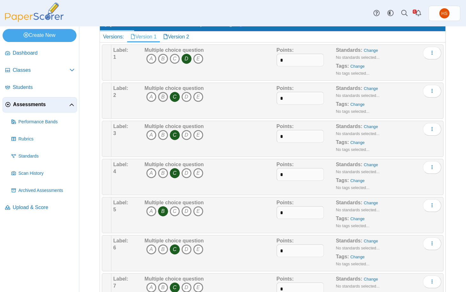
click at [164, 96] on icon "B" at bounding box center [163, 97] width 10 height 10
click at [187, 97] on icon "D" at bounding box center [186, 97] width 10 height 10
drag, startPoint x: 287, startPoint y: 101, endPoint x: 273, endPoint y: 98, distance: 13.9
click at [277, 98] on input "*" at bounding box center [301, 98] width 48 height 13
type input "*"
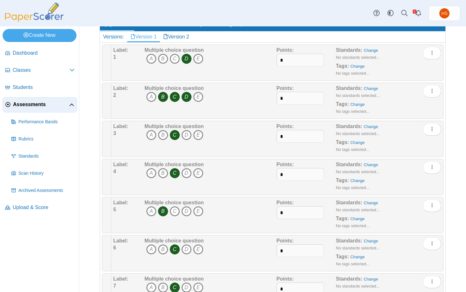
click at [254, 101] on div "Multiple choice question A B C D E" at bounding box center [210, 101] width 134 height 32
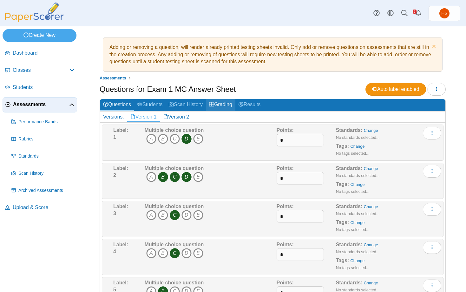
click at [223, 105] on link "Grading" at bounding box center [221, 105] width 30 height 12
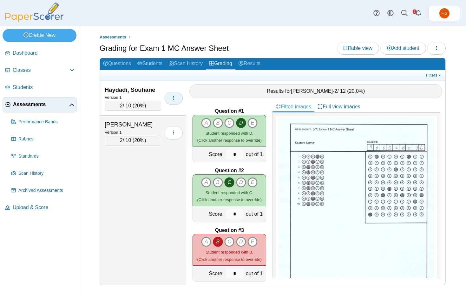
click at [174, 98] on use "button" at bounding box center [173, 97] width 1 height 4
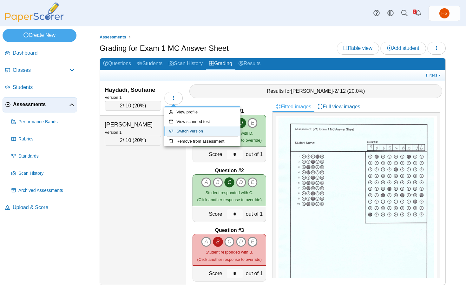
click at [186, 130] on link "Switch version" at bounding box center [202, 131] width 76 height 10
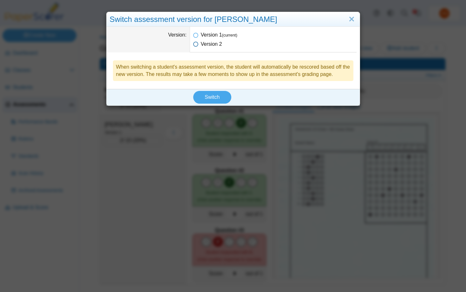
click at [211, 44] on span "Version 2" at bounding box center [211, 43] width 21 height 5
click at [209, 97] on span "Switch" at bounding box center [212, 96] width 15 height 5
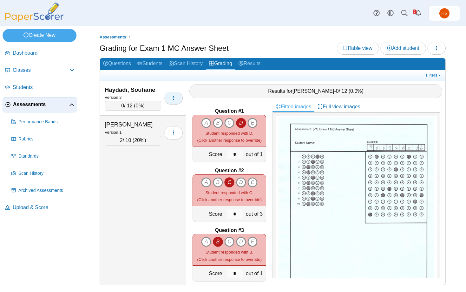
click at [172, 98] on icon "button" at bounding box center [173, 97] width 5 height 5
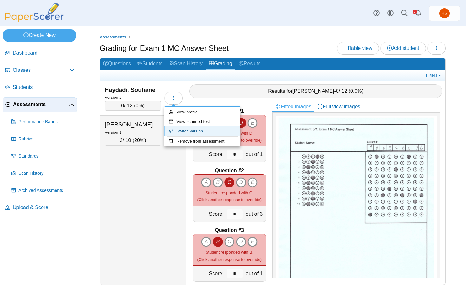
click at [185, 133] on link "Switch version" at bounding box center [202, 131] width 76 height 10
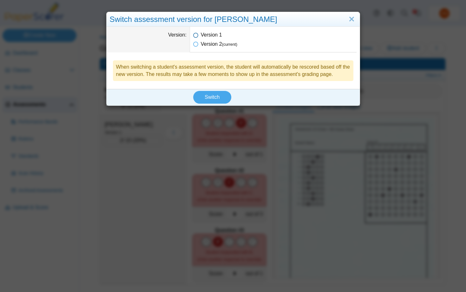
click at [212, 37] on span "Version 1" at bounding box center [211, 34] width 21 height 5
click at [212, 98] on span "Switch" at bounding box center [212, 96] width 15 height 5
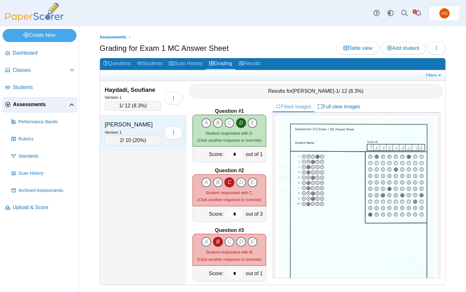
click at [142, 126] on div "[PERSON_NAME]" at bounding box center [133, 124] width 56 height 8
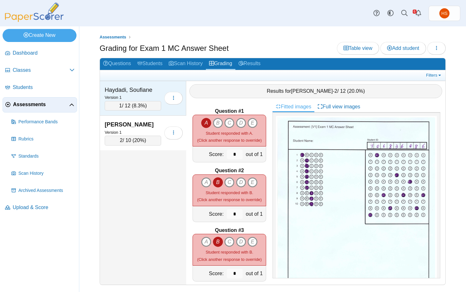
click at [145, 90] on div "Haydadi, Soufiane" at bounding box center [133, 90] width 56 height 8
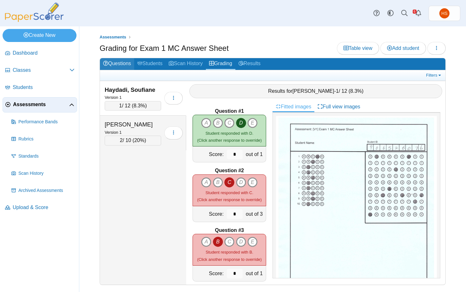
click at [117, 65] on link "Questions" at bounding box center [117, 64] width 34 height 12
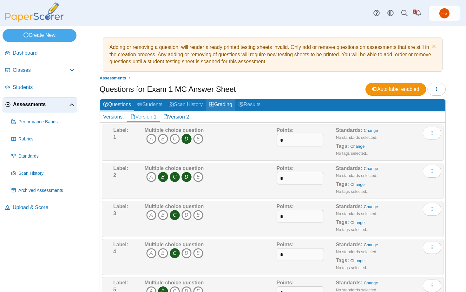
click at [224, 103] on link "Grading" at bounding box center [221, 105] width 30 height 12
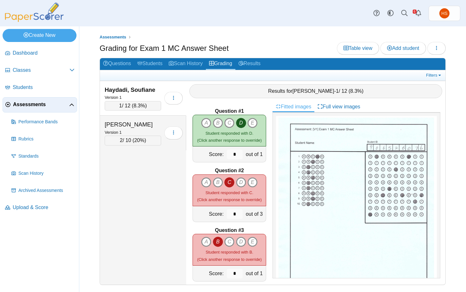
click at [241, 199] on small "Student responded with C. (Click another response to override)" at bounding box center [229, 196] width 64 height 12
click at [242, 181] on icon "D" at bounding box center [241, 182] width 10 height 10
click at [241, 183] on icon "D" at bounding box center [241, 182] width 10 height 10
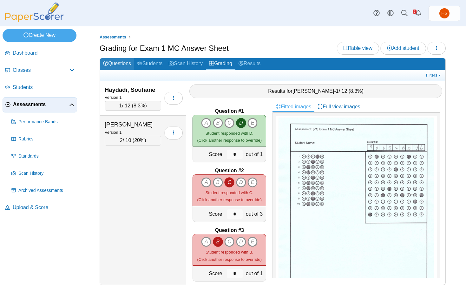
click at [122, 62] on link "Questions" at bounding box center [117, 64] width 34 height 12
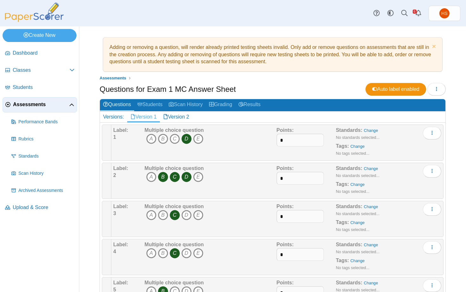
click at [162, 179] on icon "B" at bounding box center [163, 177] width 10 height 10
click at [228, 102] on link "Grading" at bounding box center [221, 105] width 30 height 12
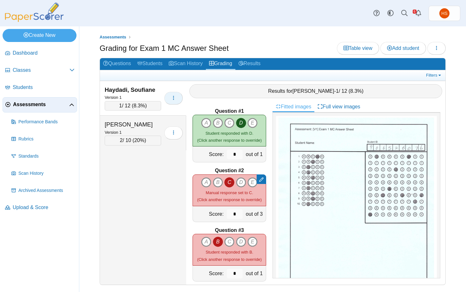
click at [172, 98] on icon "button" at bounding box center [173, 97] width 5 height 5
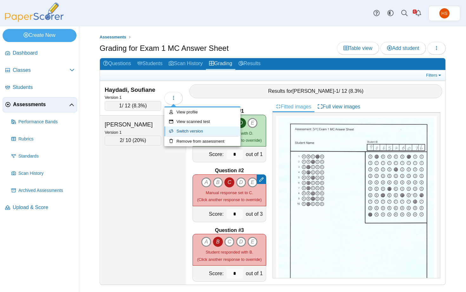
click at [186, 129] on link "Switch version" at bounding box center [202, 131] width 76 height 10
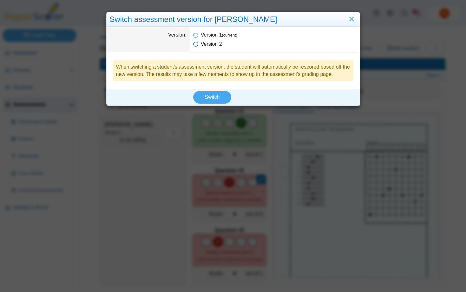
click at [206, 46] on span "Version 2" at bounding box center [211, 43] width 21 height 5
click at [211, 95] on span "Switch" at bounding box center [212, 96] width 15 height 5
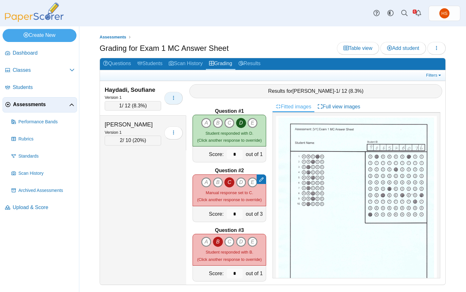
click at [172, 98] on icon "button" at bounding box center [173, 97] width 5 height 5
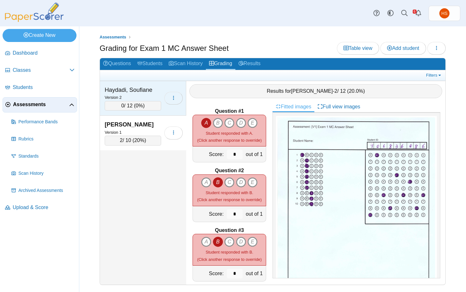
click at [174, 97] on icon "button" at bounding box center [173, 97] width 5 height 5
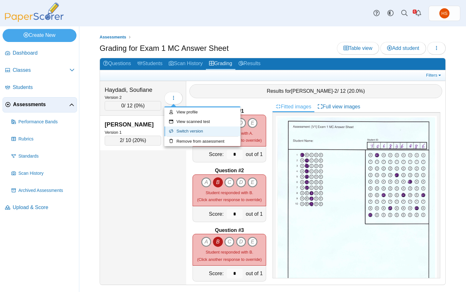
click at [181, 128] on link "Switch version" at bounding box center [202, 131] width 76 height 10
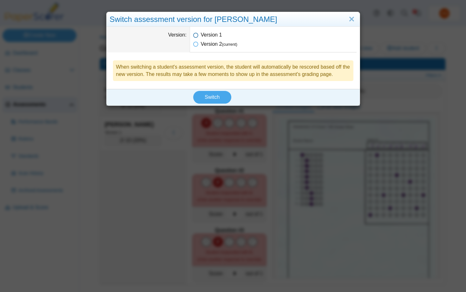
click at [208, 32] on span "Version 1" at bounding box center [211, 34] width 21 height 5
click at [214, 97] on span "Switch" at bounding box center [212, 96] width 15 height 5
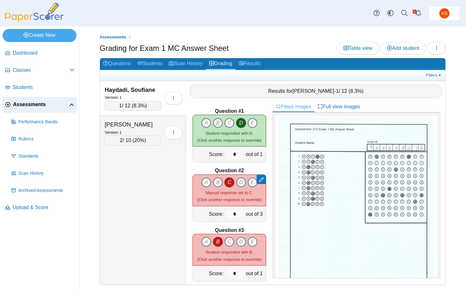
click at [263, 227] on div "Question #3" at bounding box center [230, 230] width 74 height 7
click at [262, 237] on div "A B C D" at bounding box center [230, 249] width 74 height 32
click at [261, 178] on use at bounding box center [261, 179] width 4 height 4
click at [275, 192] on link "Remove manual response" at bounding box center [295, 192] width 76 height 10
click at [218, 183] on icon "B" at bounding box center [218, 182] width 10 height 10
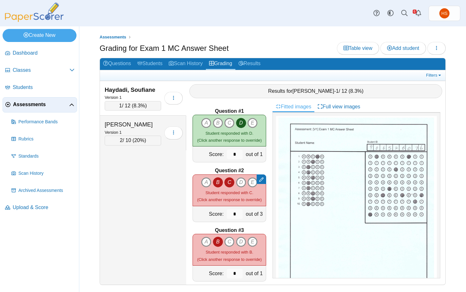
click at [260, 181] on icon at bounding box center [261, 179] width 4 height 4
click at [245, 214] on div "out of 3" at bounding box center [255, 214] width 22 height 16
click at [253, 213] on div "out of 3" at bounding box center [255, 214] width 22 height 16
click at [236, 213] on input "*" at bounding box center [235, 214] width 16 height 10
click at [43, 104] on span "Assessments" at bounding box center [41, 104] width 56 height 7
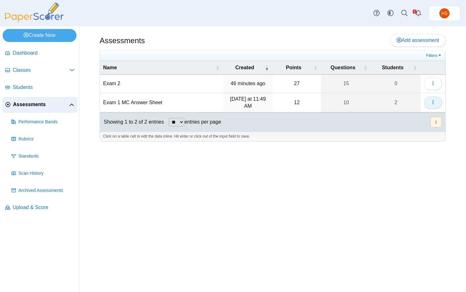
click at [437, 100] on button "button" at bounding box center [433, 102] width 18 height 13
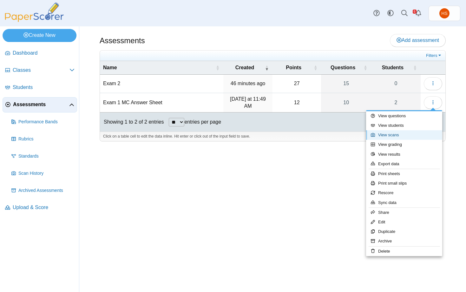
click at [395, 135] on link "View scans" at bounding box center [404, 135] width 76 height 10
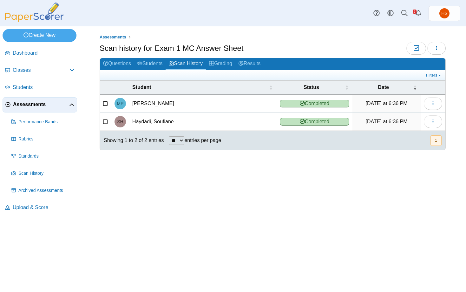
click at [104, 103] on icon at bounding box center [105, 102] width 5 height 4
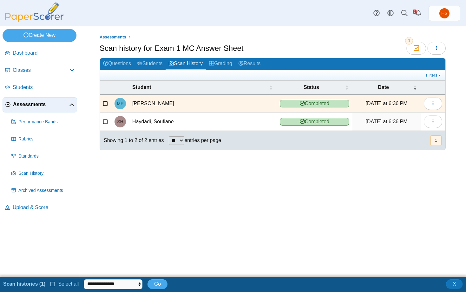
click at [103, 122] on icon at bounding box center [105, 121] width 5 height 4
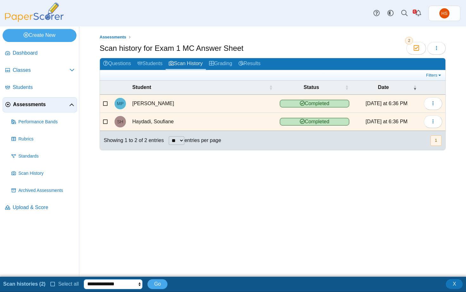
click at [84, 279] on select "**********" at bounding box center [113, 284] width 59 height 10
select select "******"
click option "**********" at bounding box center [0, 0] width 0 height 0
click at [155, 285] on span "Go" at bounding box center [157, 283] width 7 height 5
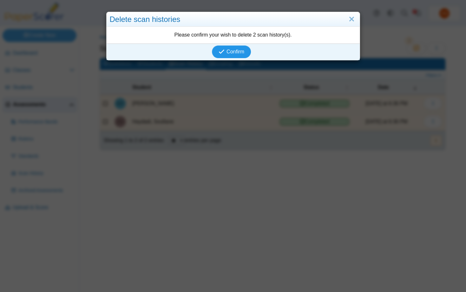
click at [232, 52] on span "Confirm" at bounding box center [236, 51] width 18 height 5
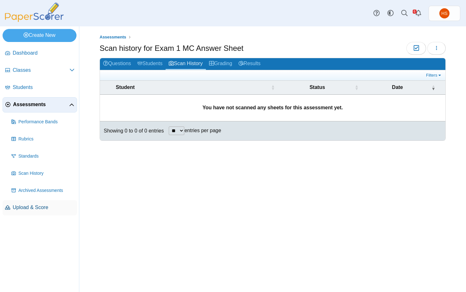
click at [34, 207] on span "Upload & Score" at bounding box center [44, 207] width 62 height 7
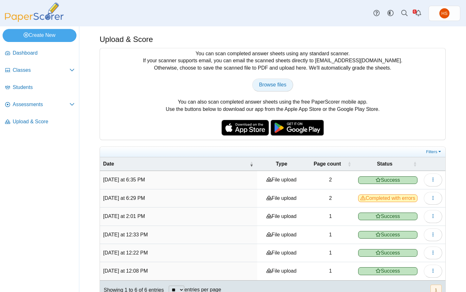
click at [276, 84] on span "Browse files" at bounding box center [272, 84] width 27 height 5
type input "**********"
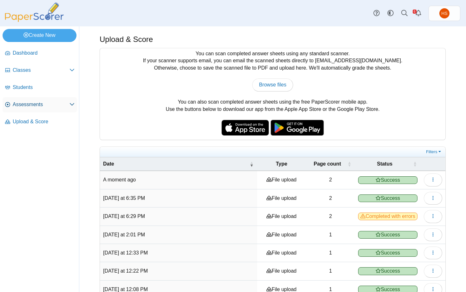
click at [20, 104] on span "Assessments" at bounding box center [41, 104] width 57 height 7
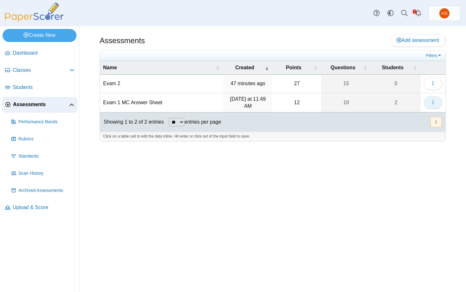
click at [432, 102] on icon "button" at bounding box center [432, 102] width 5 height 5
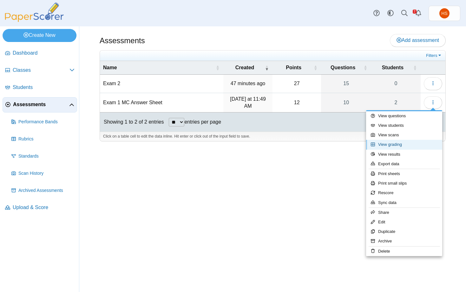
click at [392, 142] on link "View grading" at bounding box center [404, 145] width 76 height 10
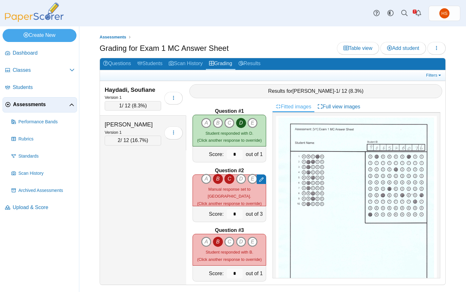
click at [262, 177] on icon at bounding box center [261, 179] width 4 height 4
click at [271, 193] on link "Remove manual response" at bounding box center [295, 192] width 76 height 10
click at [119, 61] on link "Questions" at bounding box center [117, 64] width 34 height 12
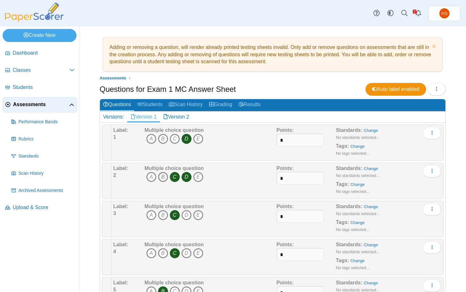
click at [162, 178] on icon "B" at bounding box center [163, 177] width 10 height 10
click at [228, 104] on link "Grading" at bounding box center [221, 105] width 30 height 12
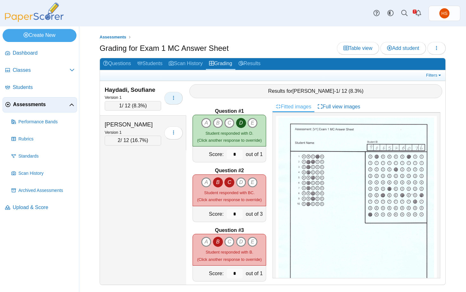
click at [172, 100] on icon "button" at bounding box center [173, 97] width 5 height 5
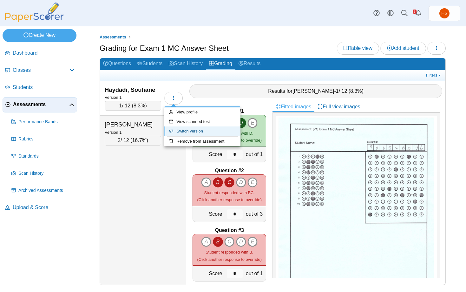
click at [186, 133] on link "Switch version" at bounding box center [202, 131] width 76 height 10
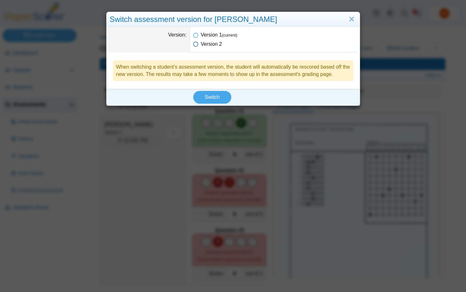
click at [206, 46] on span "Version 2" at bounding box center [211, 43] width 21 height 5
click at [216, 101] on button "Switch" at bounding box center [212, 97] width 38 height 13
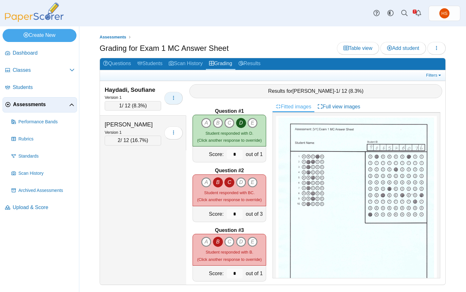
click at [171, 99] on icon "button" at bounding box center [173, 97] width 5 height 5
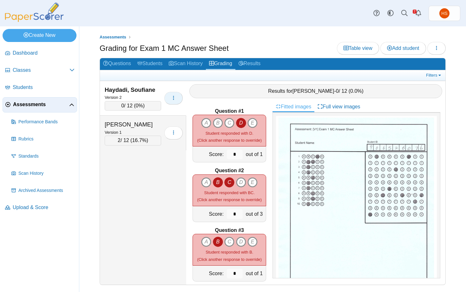
click at [169, 96] on button "button" at bounding box center [173, 98] width 18 height 13
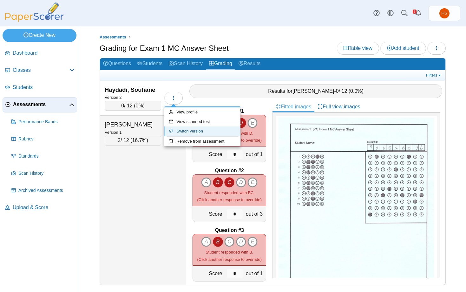
click at [187, 134] on link "Switch version" at bounding box center [202, 131] width 76 height 10
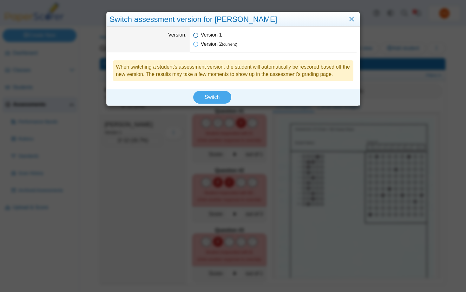
click at [201, 35] on span "Version 1" at bounding box center [211, 34] width 21 height 5
click at [217, 95] on span "Switch" at bounding box center [212, 96] width 15 height 5
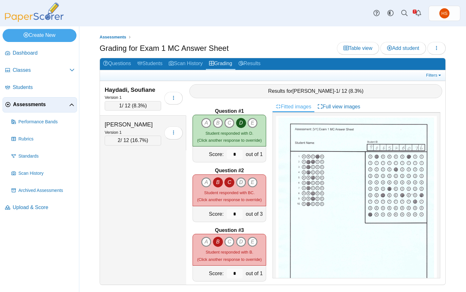
click at [240, 181] on icon "D" at bounding box center [241, 182] width 10 height 10
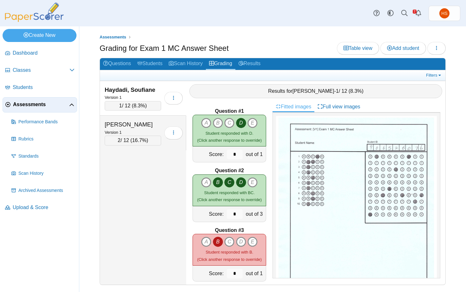
click at [231, 183] on icon "C" at bounding box center [229, 182] width 10 height 10
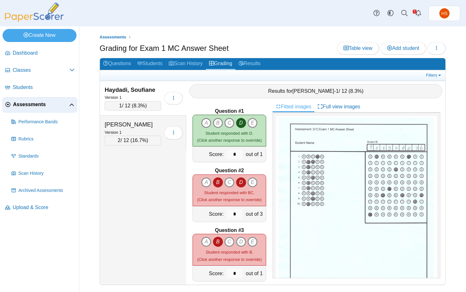
click at [219, 183] on icon "B" at bounding box center [218, 182] width 10 height 10
click at [219, 184] on icon "B" at bounding box center [218, 182] width 10 height 10
click at [227, 182] on icon "C" at bounding box center [229, 182] width 10 height 10
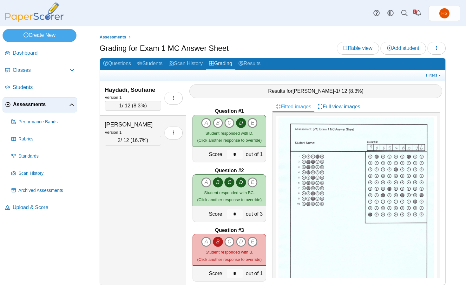
click at [174, 182] on div "Haydadi, Soufiane Version 1 1 / 12 ( 8.3% ) Loading… 2" at bounding box center [143, 182] width 86 height 203
click at [241, 180] on icon "D" at bounding box center [241, 182] width 10 height 10
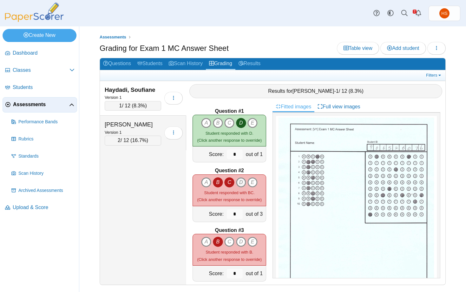
click at [243, 182] on icon "D" at bounding box center [241, 182] width 10 height 10
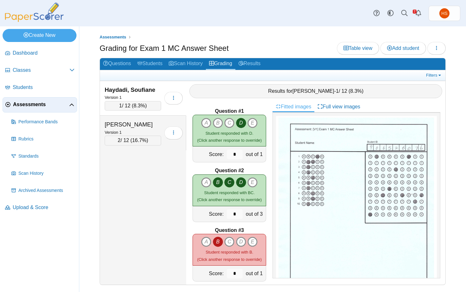
click at [148, 107] on div "1 / 12 ( 8.3% )" at bounding box center [133, 106] width 56 height 10
click at [261, 181] on use at bounding box center [261, 179] width 4 height 4
click at [281, 191] on link "Remove manual response" at bounding box center [295, 192] width 76 height 10
click at [267, 229] on div "Question #1 A B C D" at bounding box center [229, 192] width 86 height 183
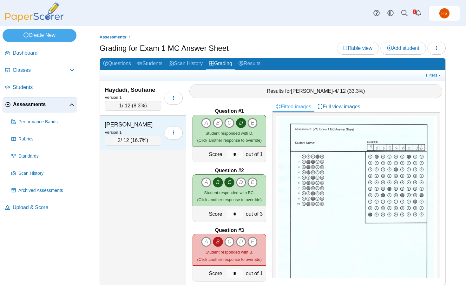
click at [142, 140] on span "16.7%" at bounding box center [139, 139] width 14 height 5
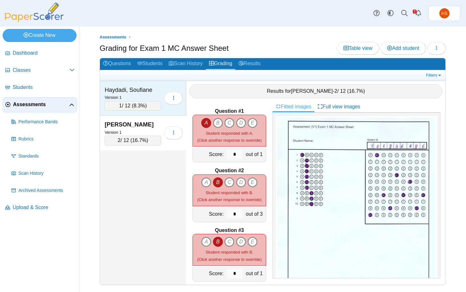
click at [138, 103] on span "8.3%" at bounding box center [139, 105] width 11 height 5
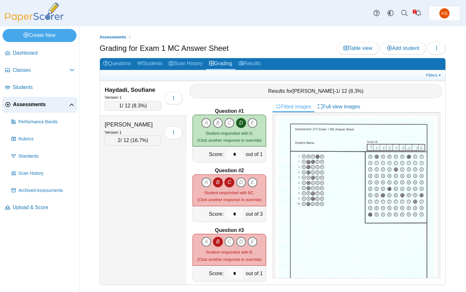
click at [124, 104] on div "1 / 12 ( 8.3% )" at bounding box center [133, 106] width 56 height 10
click at [241, 179] on icon "D" at bounding box center [241, 182] width 10 height 10
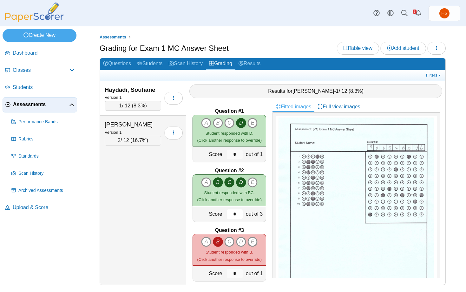
click at [232, 214] on input "*" at bounding box center [235, 214] width 16 height 10
click at [236, 216] on input "*" at bounding box center [235, 214] width 16 height 10
drag, startPoint x: 238, startPoint y: 214, endPoint x: 226, endPoint y: 212, distance: 12.0
click at [227, 212] on input "*" at bounding box center [235, 214] width 16 height 10
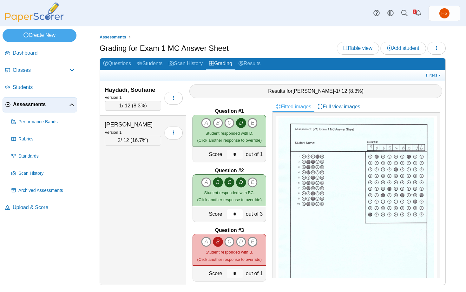
drag, startPoint x: 232, startPoint y: 216, endPoint x: 238, endPoint y: 218, distance: 6.5
click at [238, 218] on input "*" at bounding box center [235, 214] width 16 height 10
type input "*"
click at [161, 174] on div "Haydadi, Soufiane Version 1 1 / 12 ( 8.3% ) Loading… 2" at bounding box center [143, 182] width 86 height 203
click at [132, 102] on div "1 / 12 ( 8.3% )" at bounding box center [133, 106] width 56 height 10
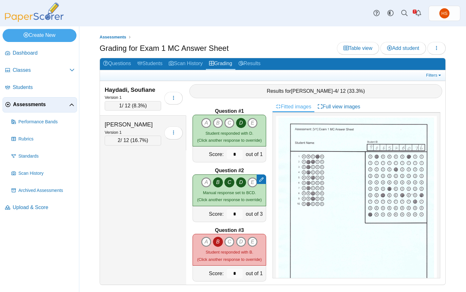
click at [136, 104] on span "8.3%" at bounding box center [139, 105] width 11 height 5
click at [219, 61] on link "Grading" at bounding box center [221, 64] width 30 height 12
drag, startPoint x: 233, startPoint y: 214, endPoint x: 237, endPoint y: 214, distance: 4.5
click at [237, 214] on input "*" at bounding box center [235, 214] width 16 height 10
click at [237, 180] on icon "D" at bounding box center [241, 182] width 10 height 10
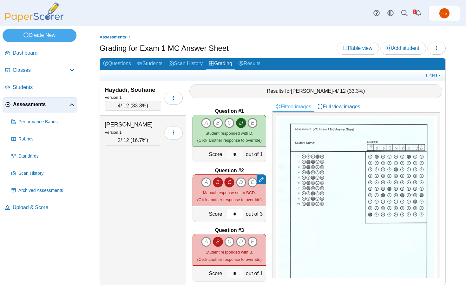
drag, startPoint x: 236, startPoint y: 212, endPoint x: 232, endPoint y: 212, distance: 3.5
click at [232, 212] on input "*" at bounding box center [235, 214] width 16 height 10
type input "*"
click at [227, 63] on link "Grading" at bounding box center [221, 64] width 30 height 12
click at [264, 179] on div at bounding box center [262, 179] width 10 height 10
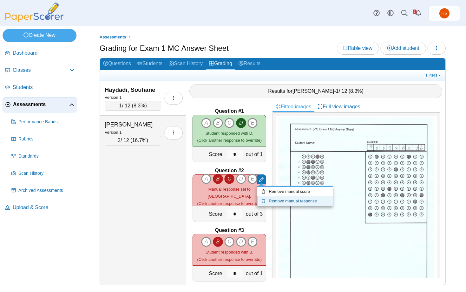
click at [282, 203] on link "Remove manual response" at bounding box center [295, 201] width 76 height 10
